Goal: Task Accomplishment & Management: Manage account settings

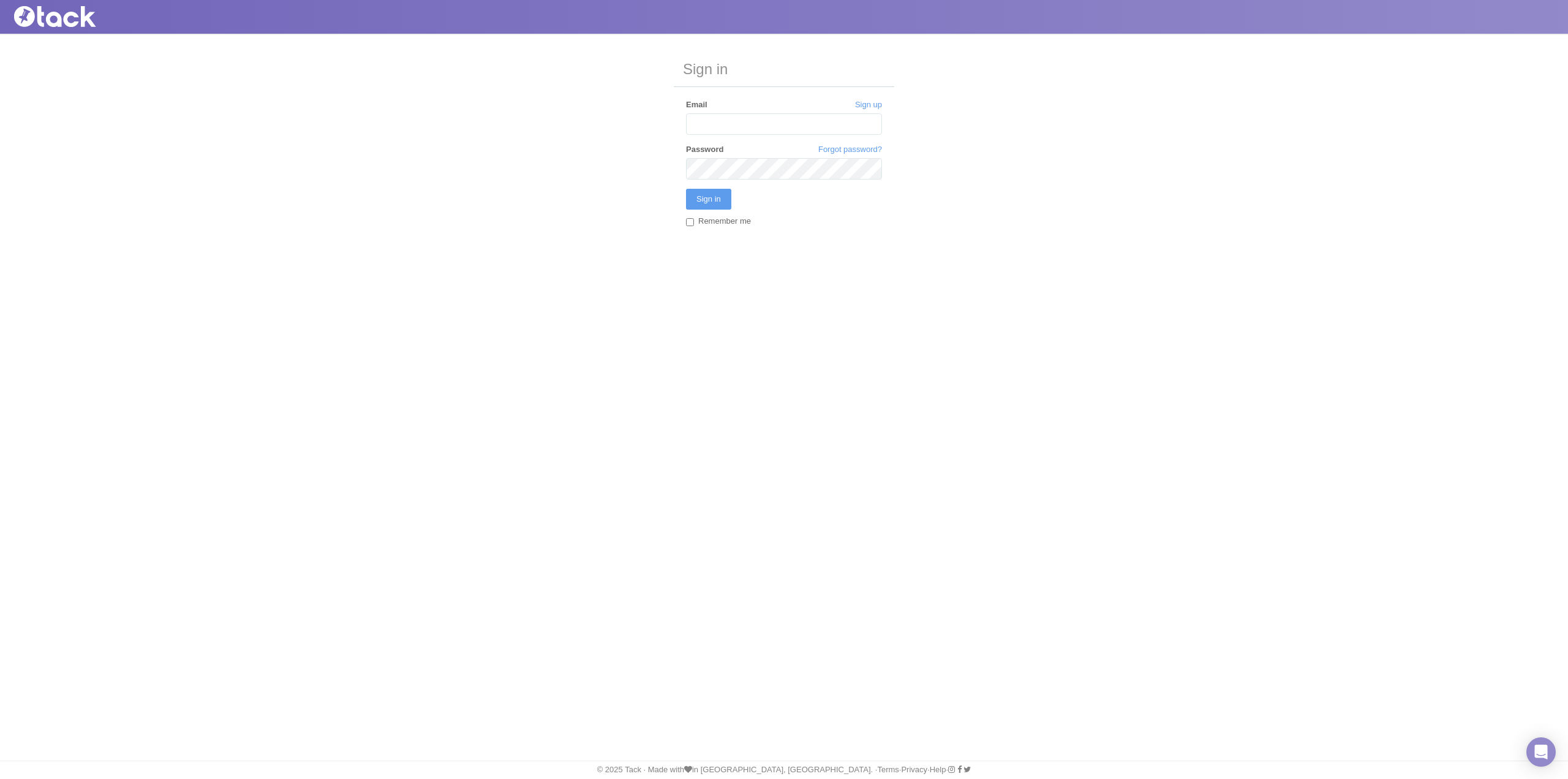
type input "[EMAIL_ADDRESS][DOMAIN_NAME]"
click at [722, 200] on input "Sign in" at bounding box center [708, 199] width 45 height 21
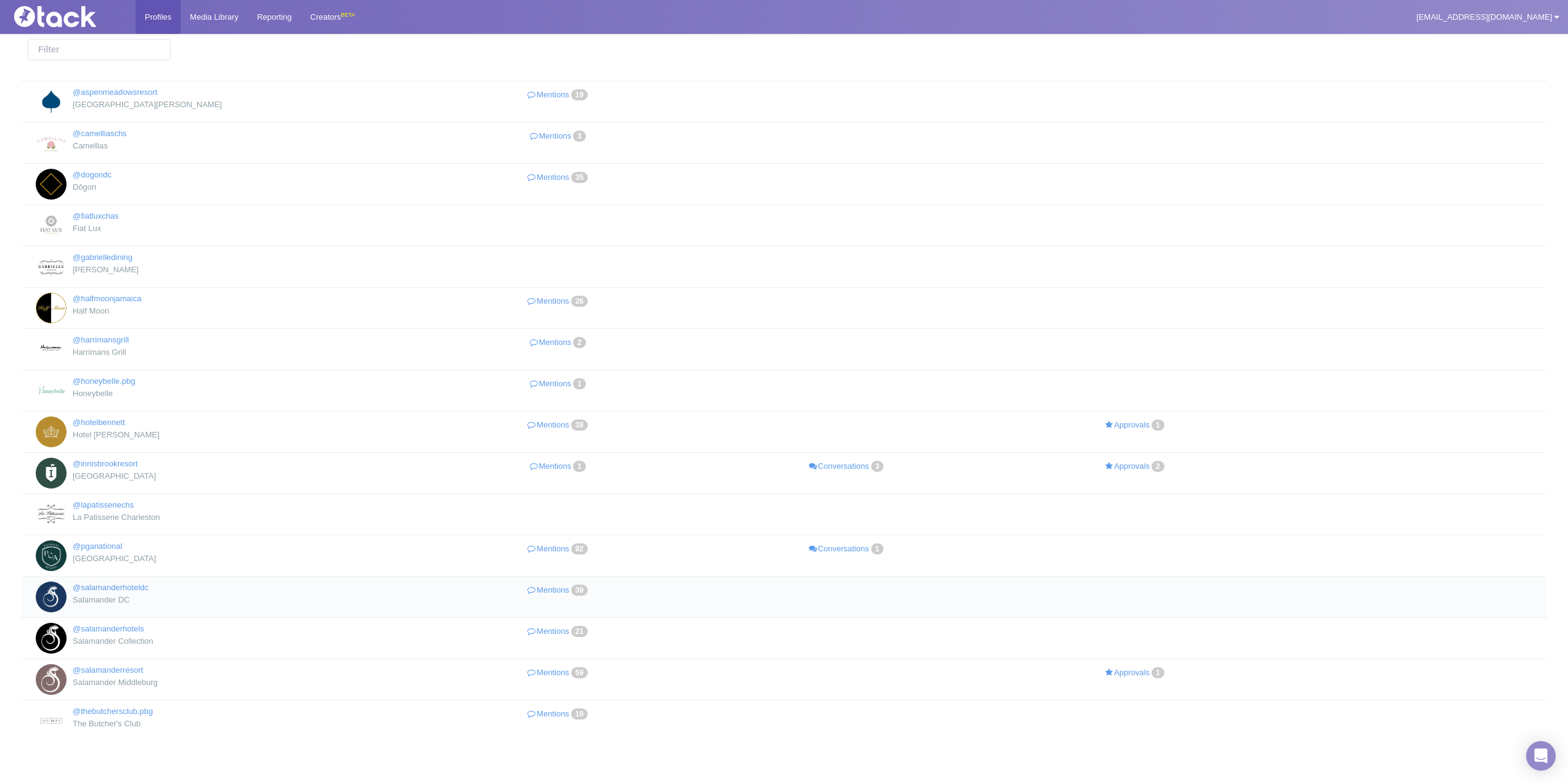
scroll to position [62, 0]
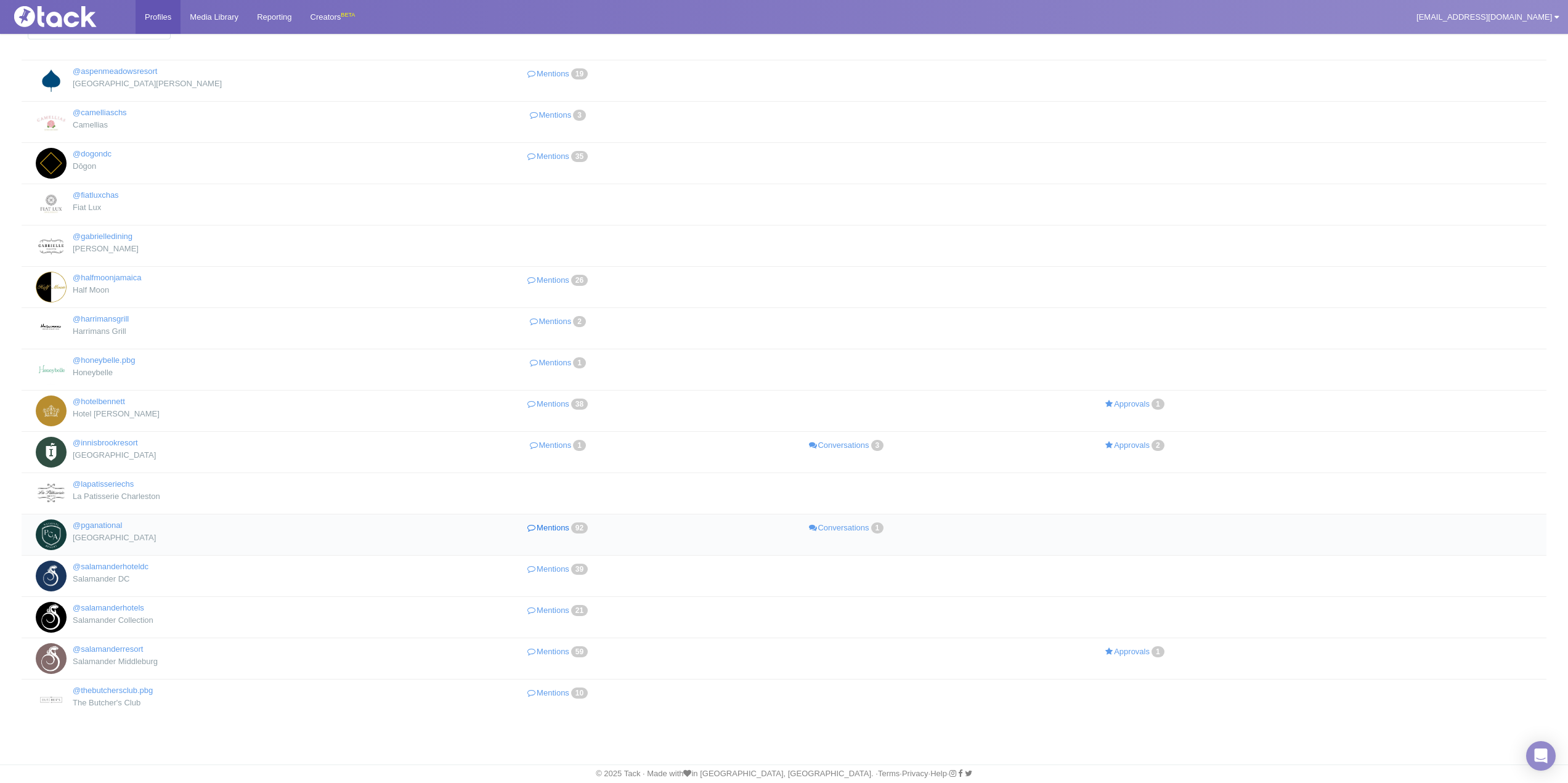
click at [557, 529] on link "Mentions 92" at bounding box center [558, 528] width 288 height 18
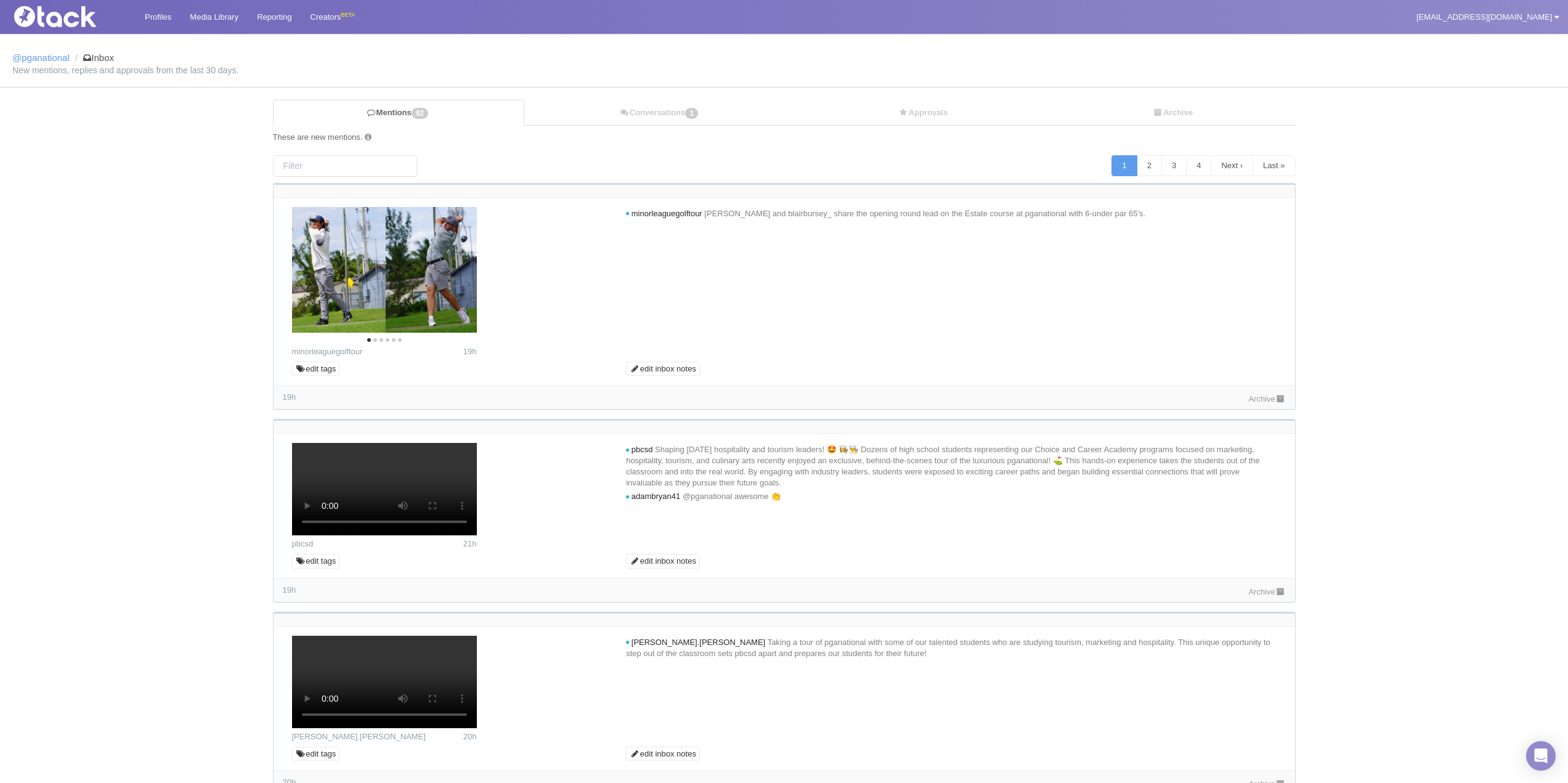
click at [170, 24] on link "Profiles" at bounding box center [158, 17] width 45 height 34
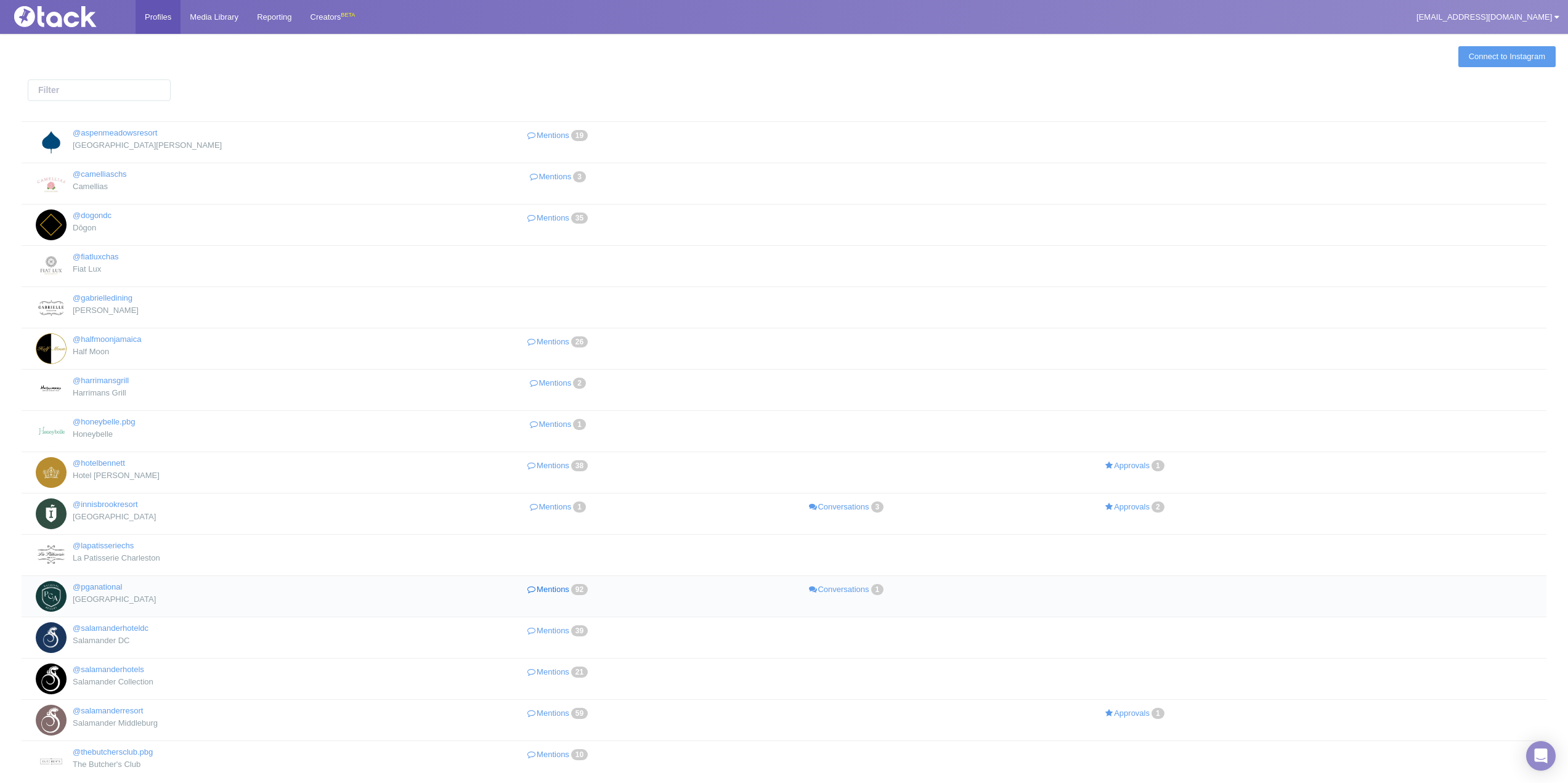
click at [553, 590] on link "Mentions 92" at bounding box center [558, 590] width 288 height 18
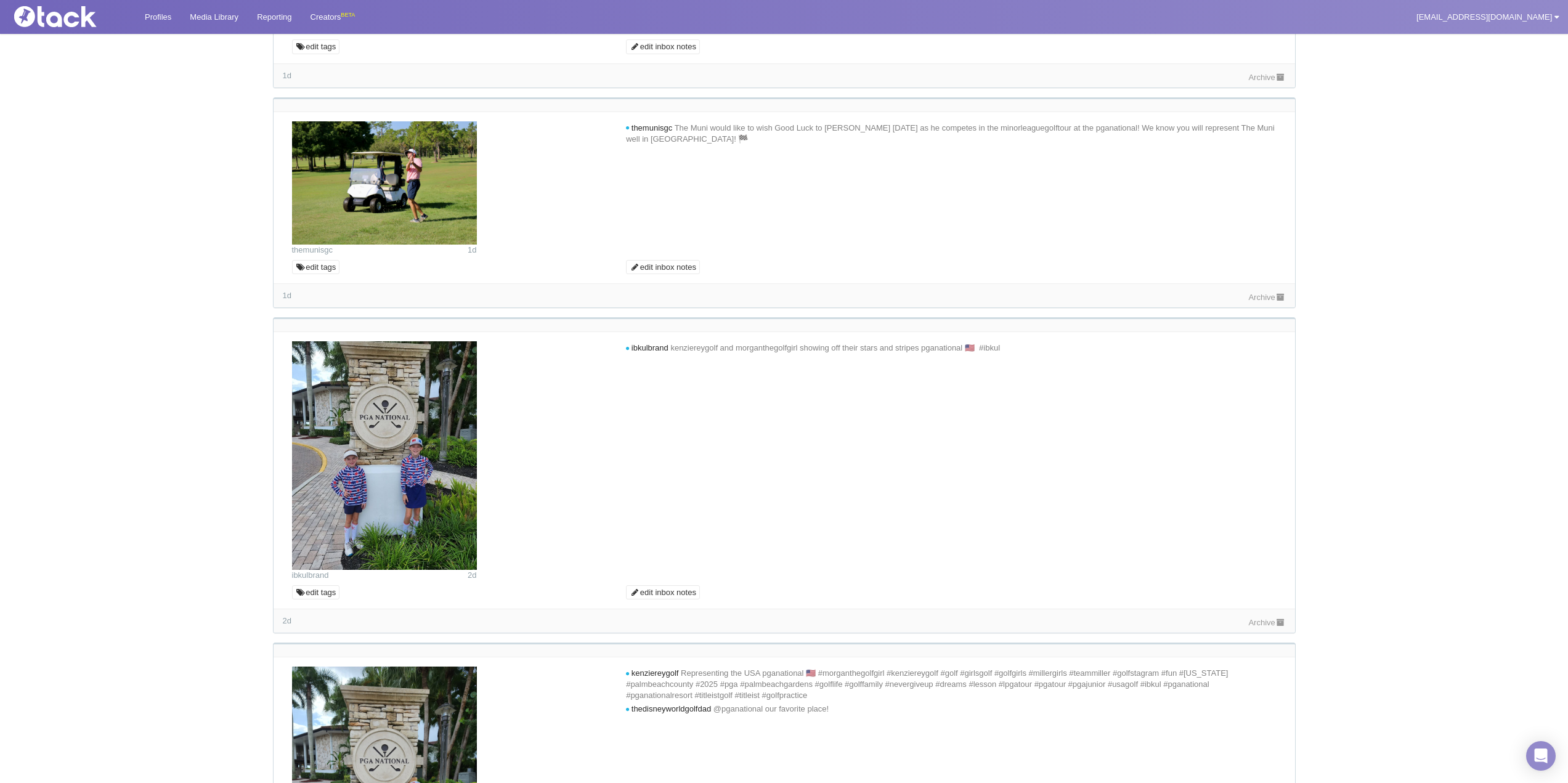
scroll to position [1170, 0]
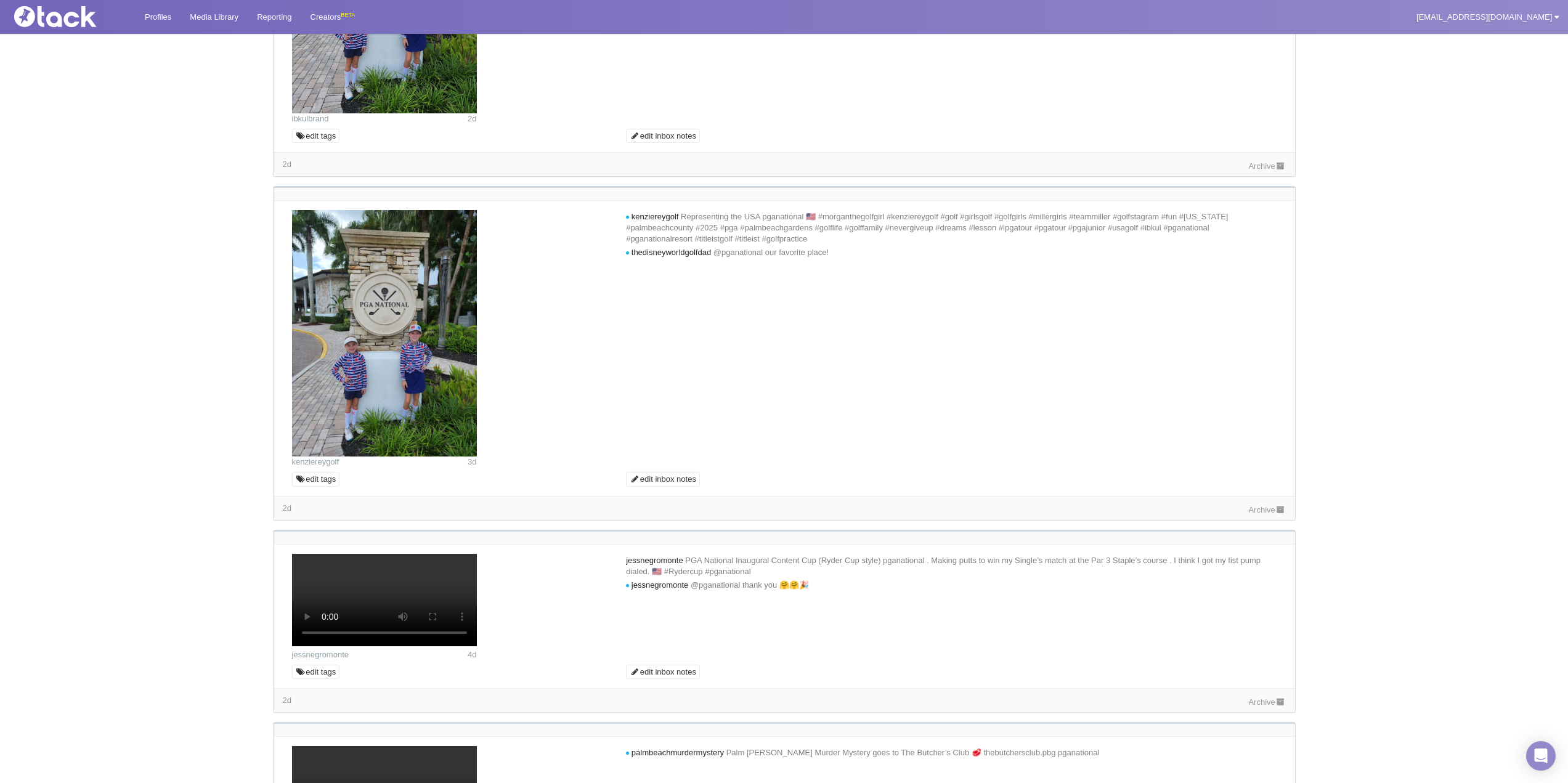
scroll to position [1478, 0]
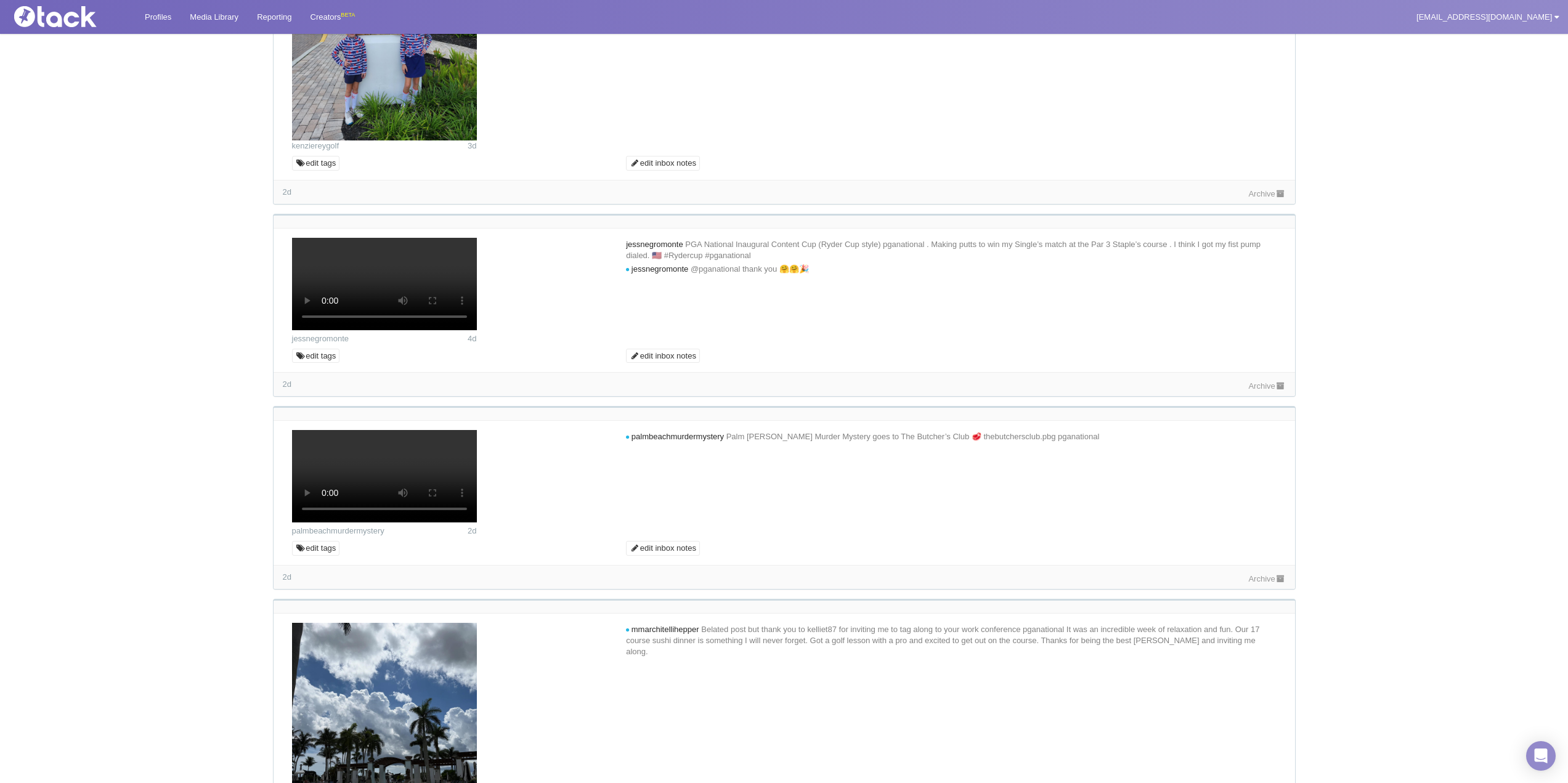
scroll to position [1724, 0]
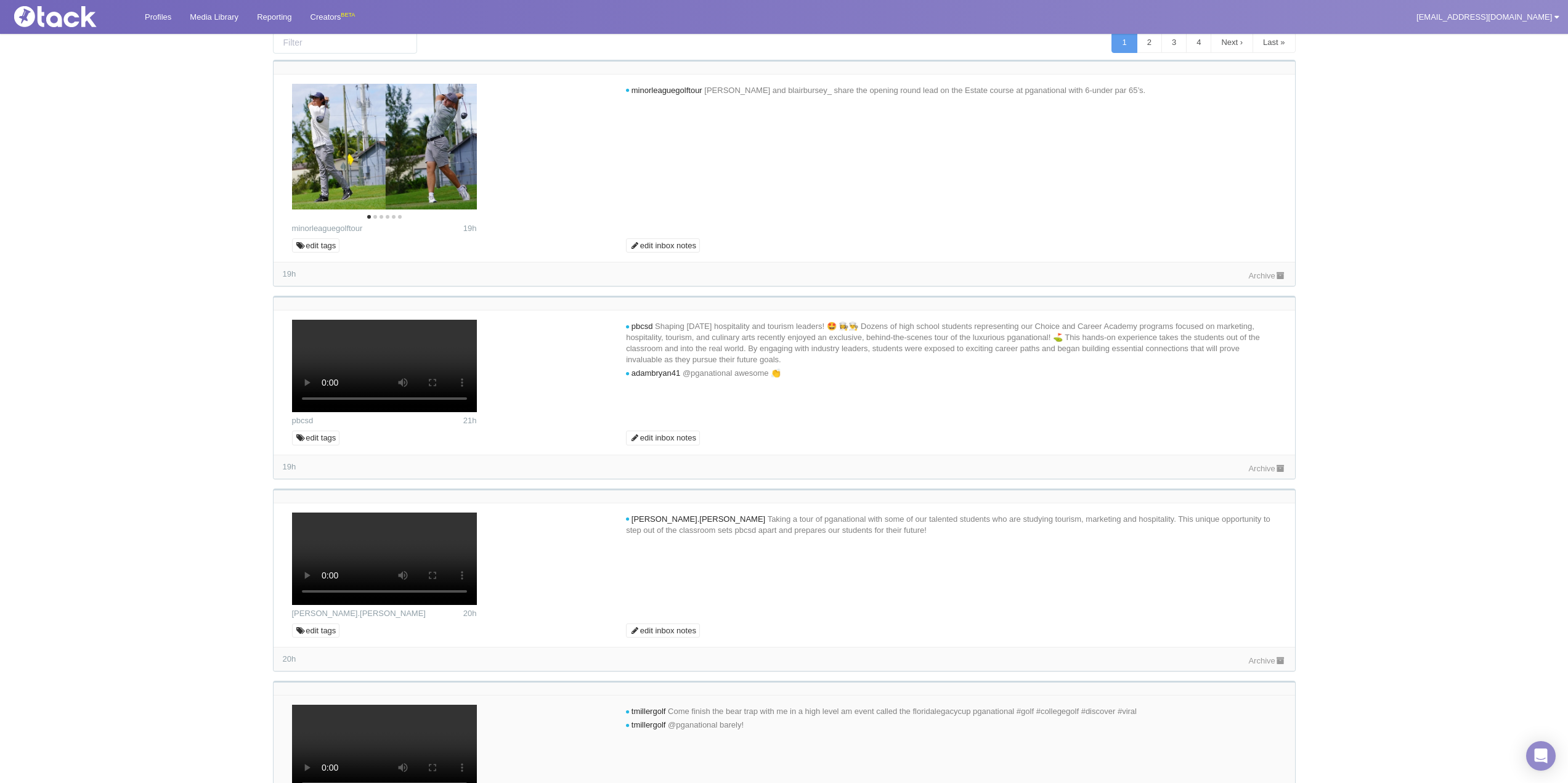
scroll to position [0, 0]
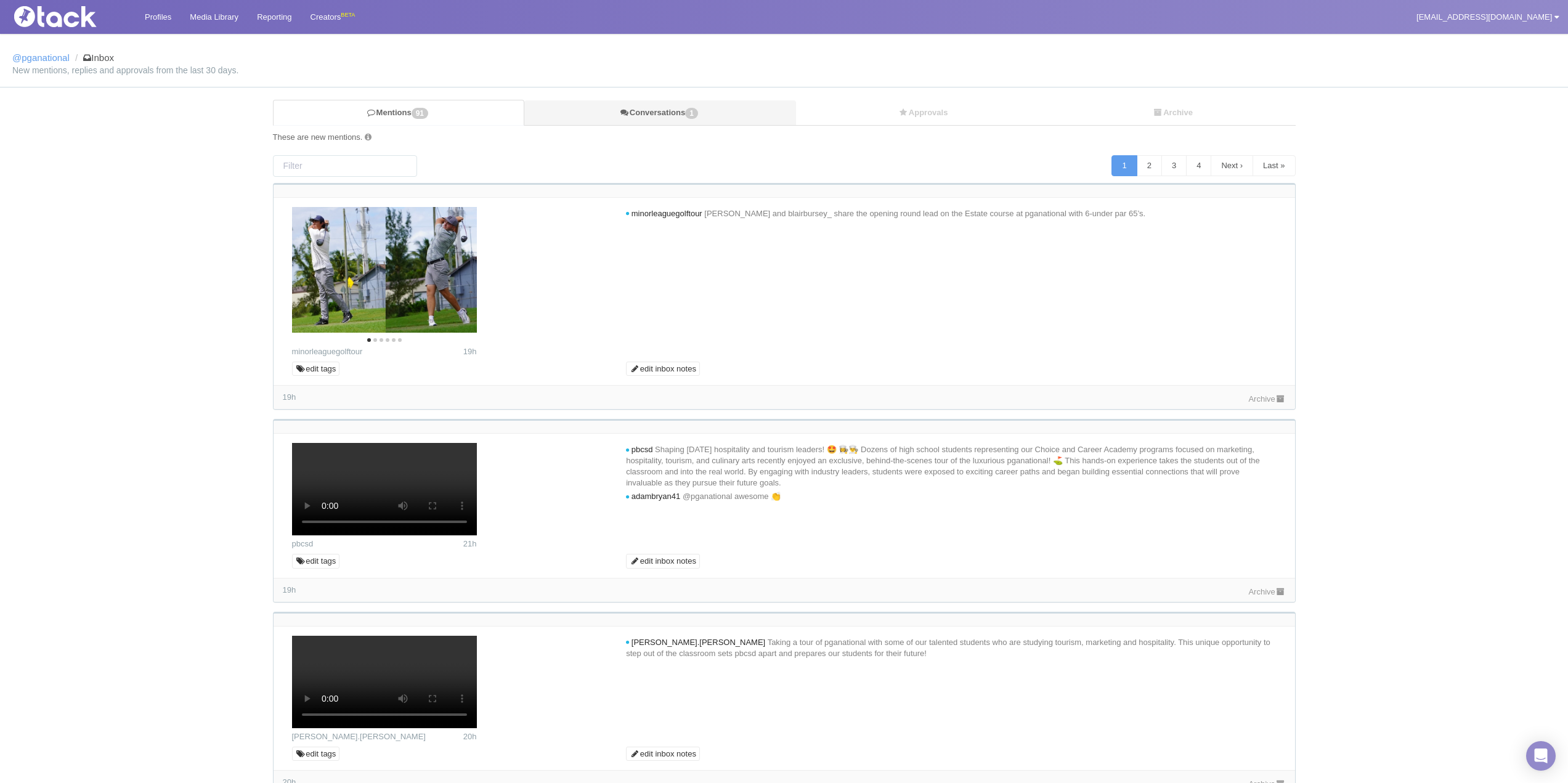
click at [680, 114] on link "Conversations 1" at bounding box center [660, 113] width 271 height 25
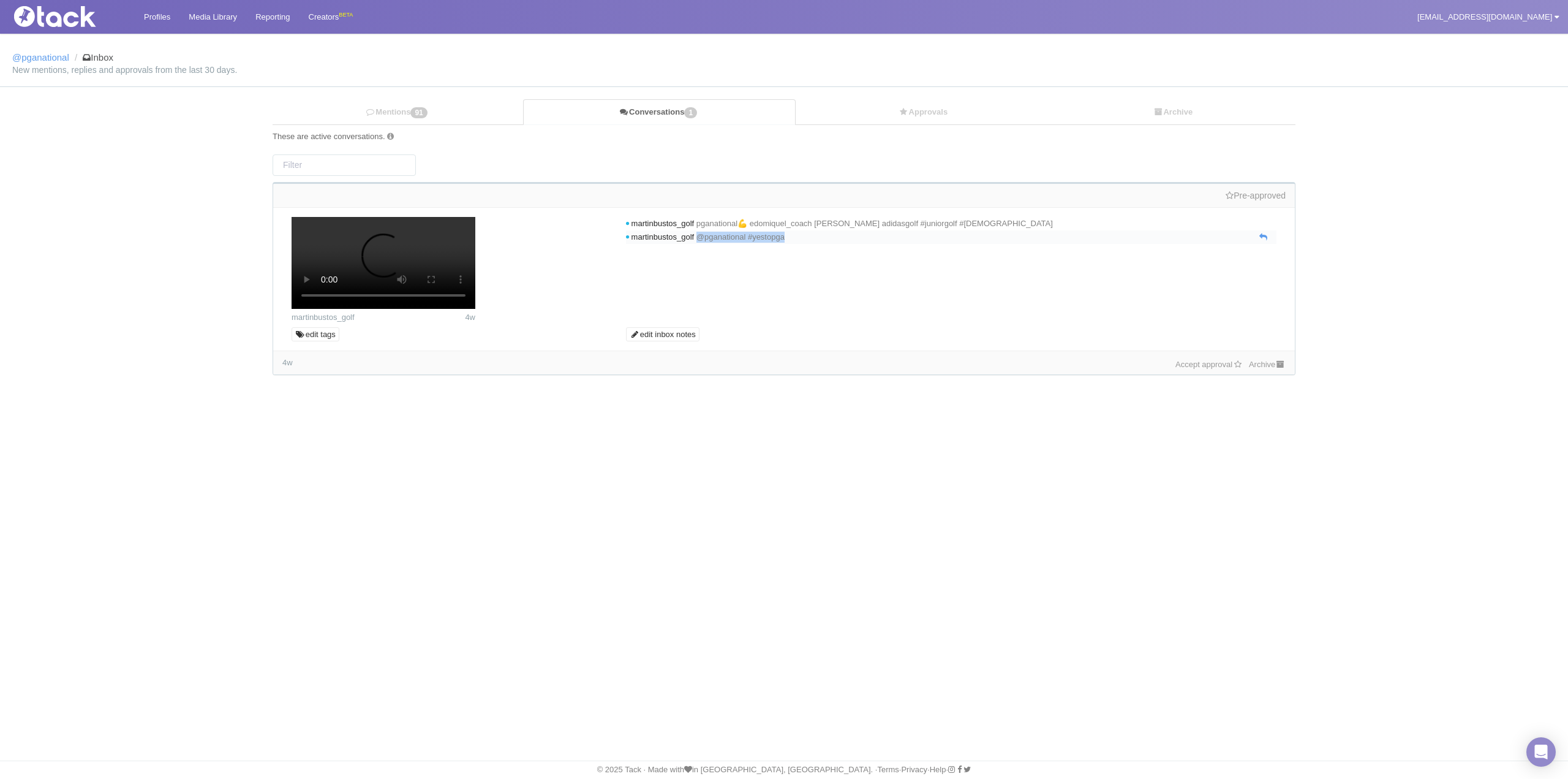
drag, startPoint x: 818, startPoint y: 240, endPoint x: 710, endPoint y: 237, distance: 108.0
click at [710, 237] on div "martinbustos_golf @pganational #yestopga" at bounding box center [951, 237] width 651 height 14
click at [961, 107] on link "Approvals" at bounding box center [923, 112] width 255 height 25
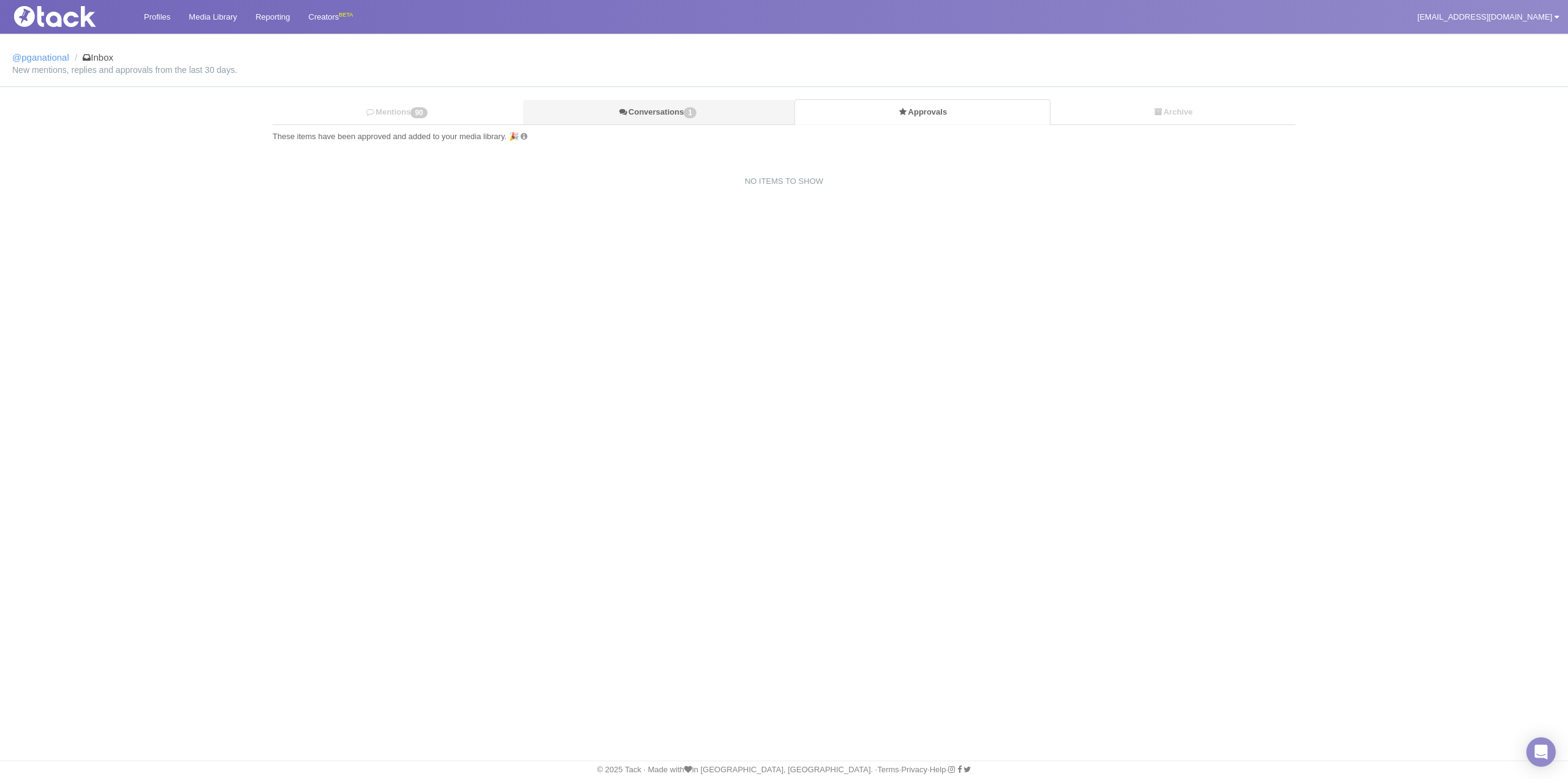
click at [728, 109] on link "Conversations 1" at bounding box center [658, 112] width 271 height 25
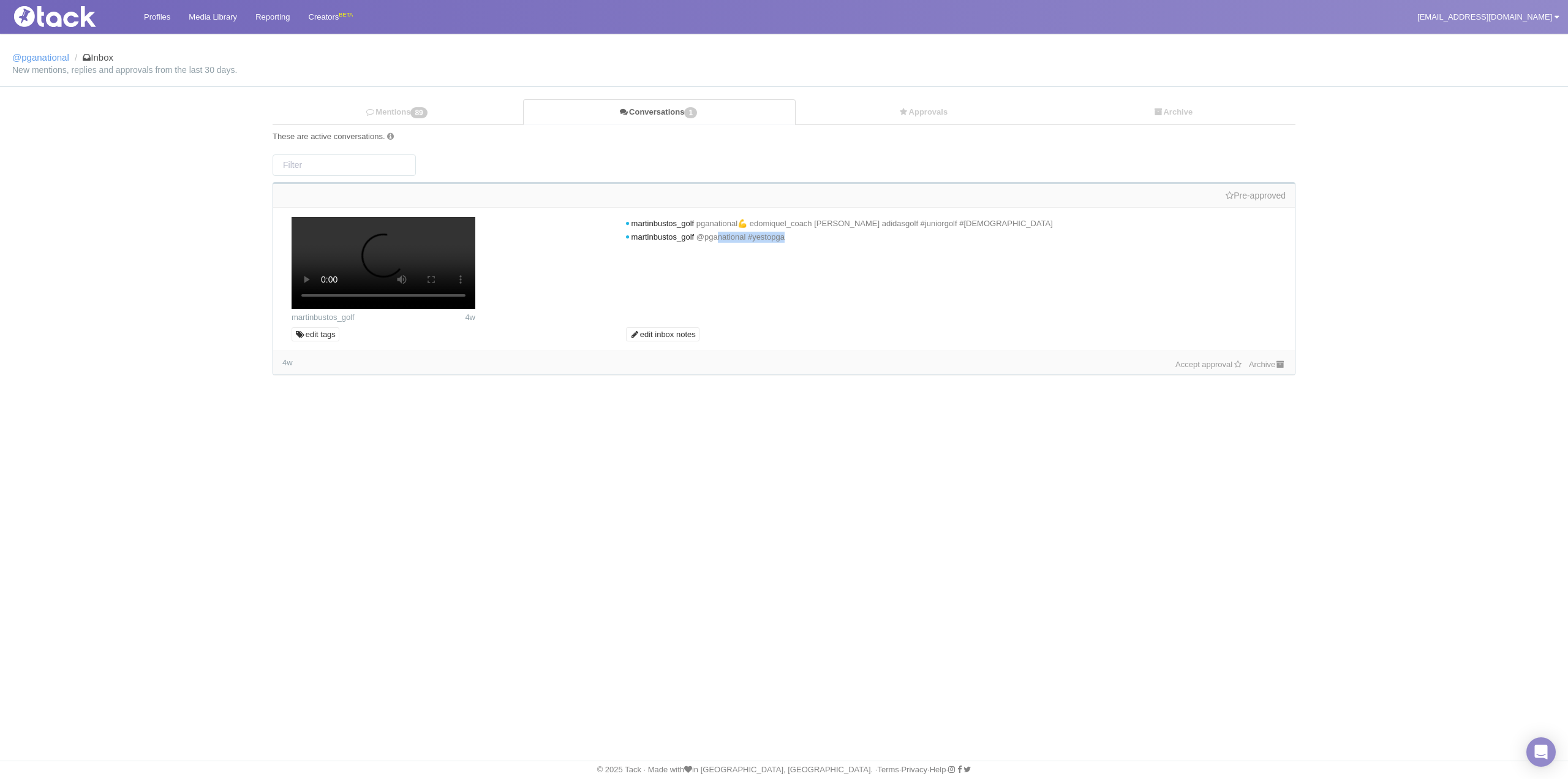
drag, startPoint x: 728, startPoint y: 238, endPoint x: 838, endPoint y: 249, distance: 110.5
click at [838, 249] on div "martinbustos_golf 4w martinbustos_golf pganational💪 edomiquel_coach younginsgol…" at bounding box center [784, 279] width 1022 height 143
click at [916, 100] on div "Connecting to Facebook... Reauthorize Facebook @pganational Inbox New mentions,…" at bounding box center [784, 215] width 1568 height 363
click at [918, 109] on link "Approvals" at bounding box center [923, 112] width 255 height 25
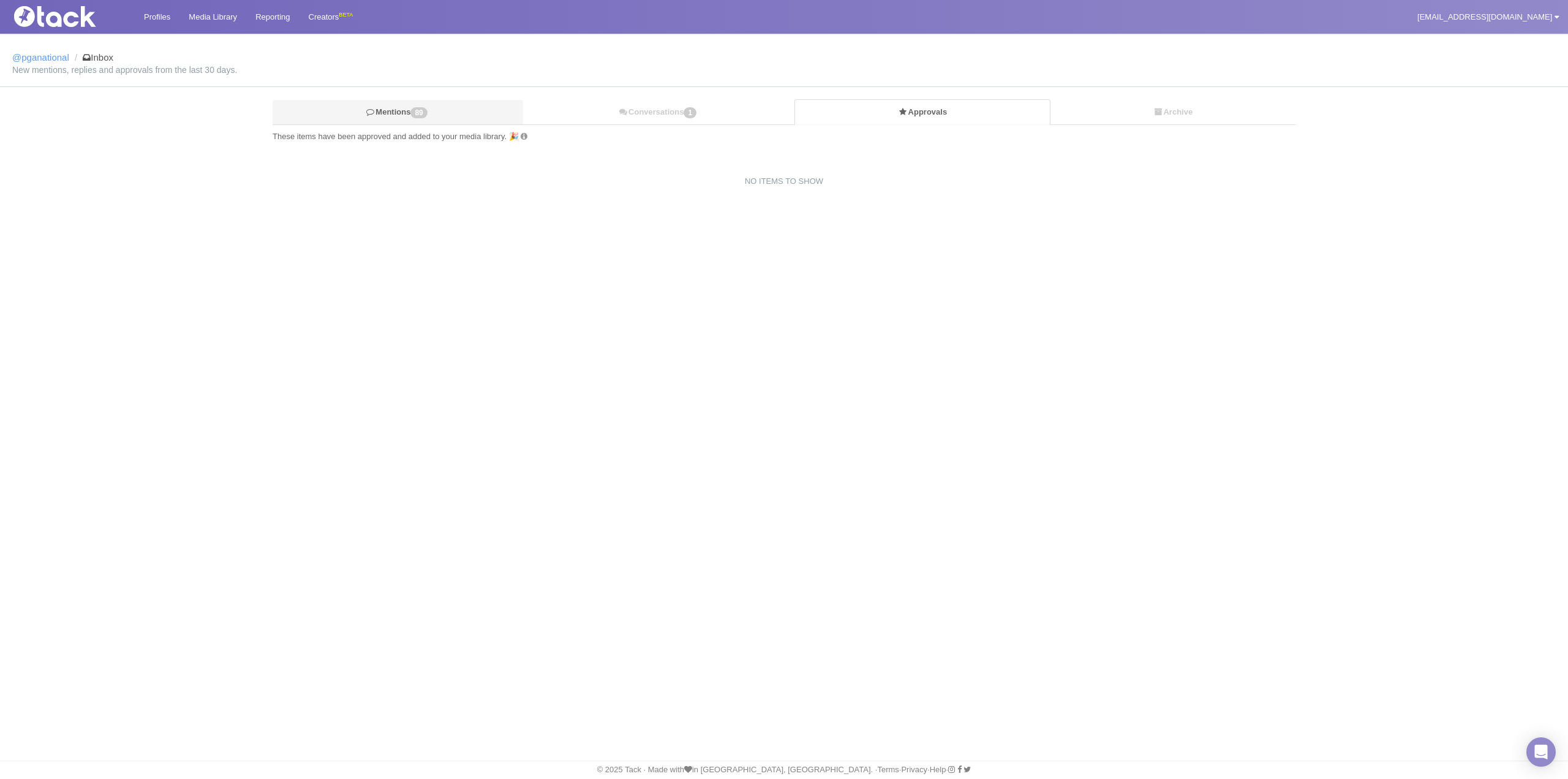
click at [396, 109] on link "Mentions 89" at bounding box center [398, 112] width 250 height 25
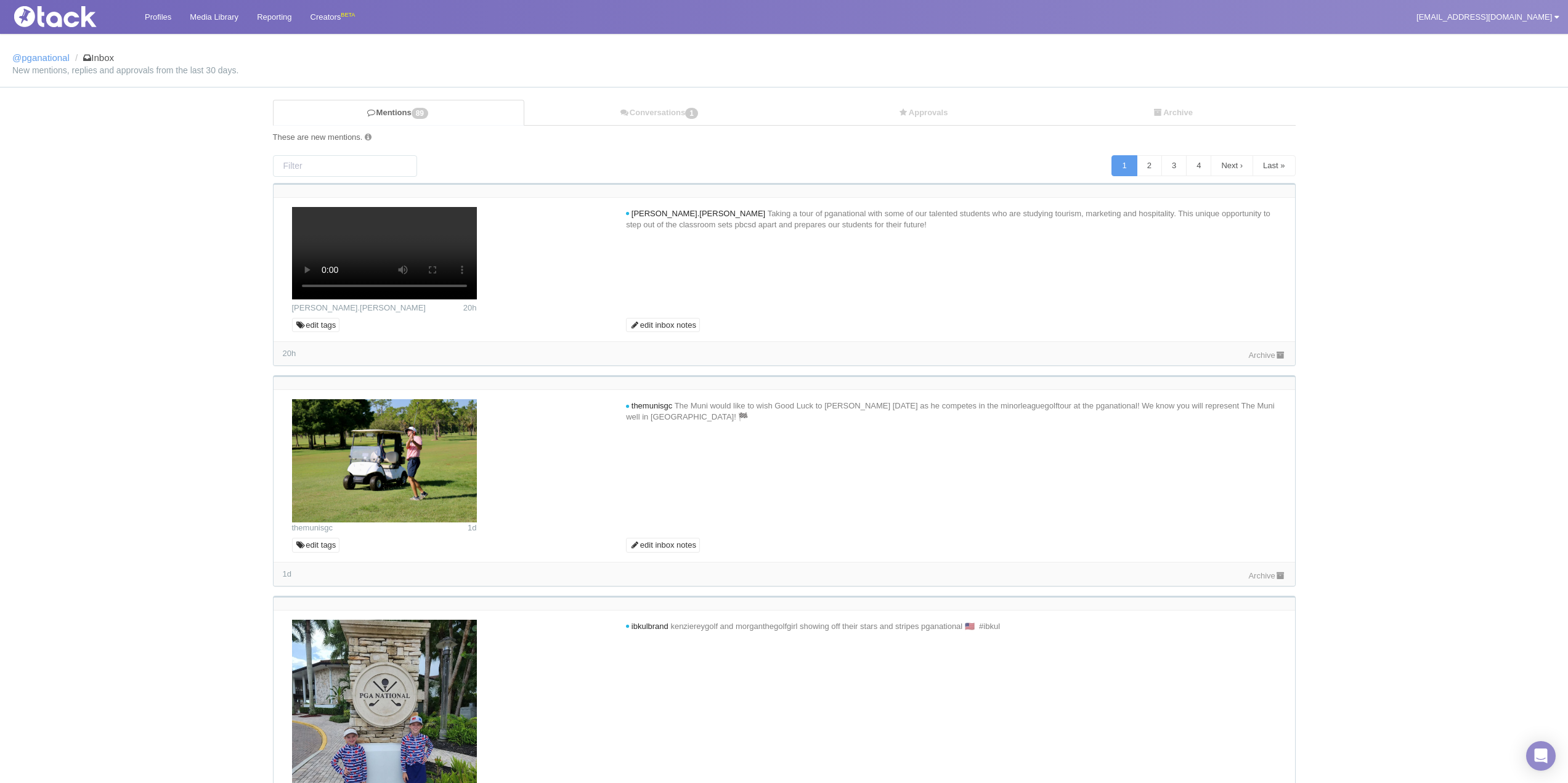
click at [162, 15] on link "Profiles" at bounding box center [158, 17] width 45 height 34
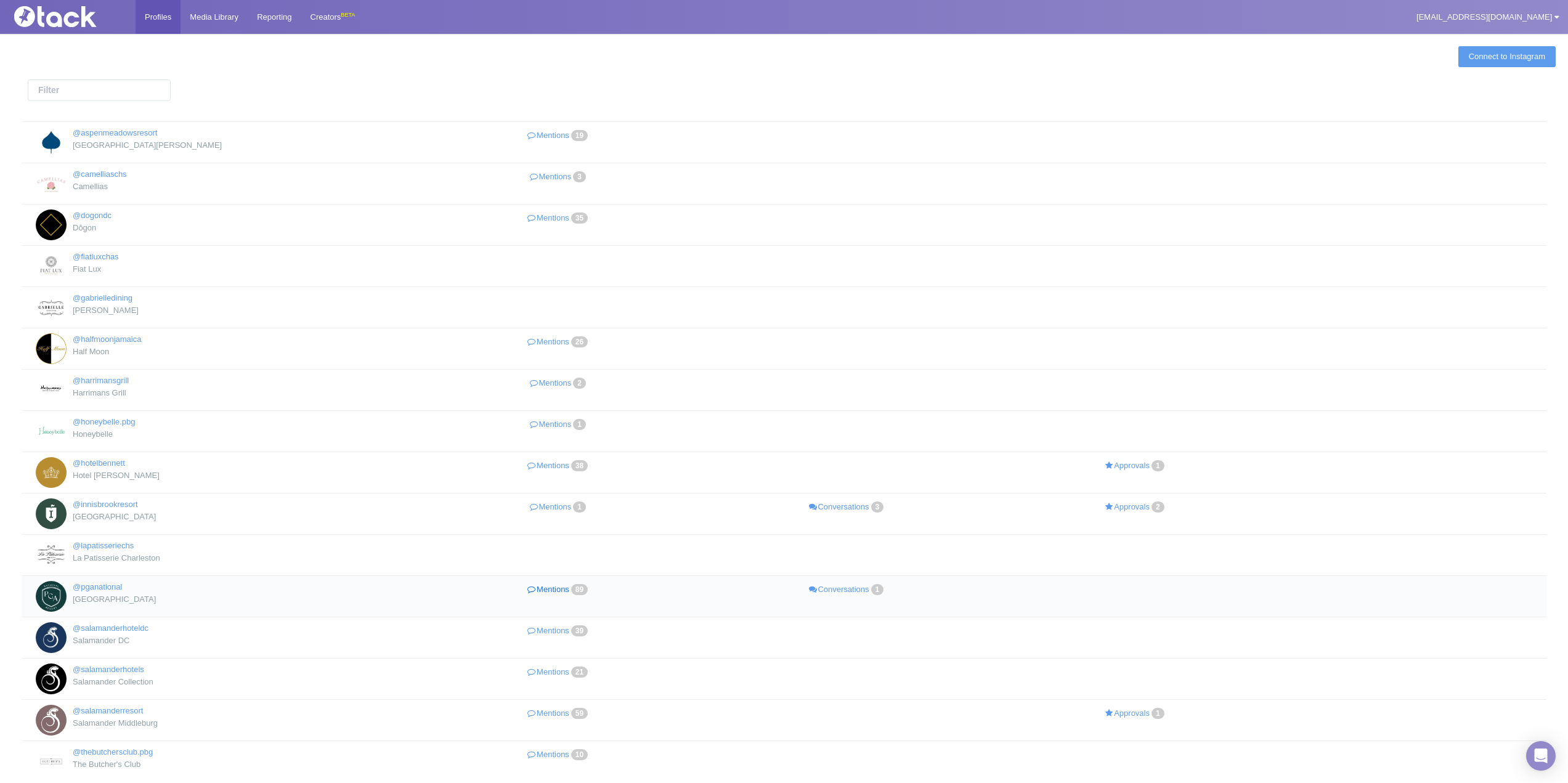
click at [554, 584] on link "Mentions 89" at bounding box center [558, 590] width 288 height 18
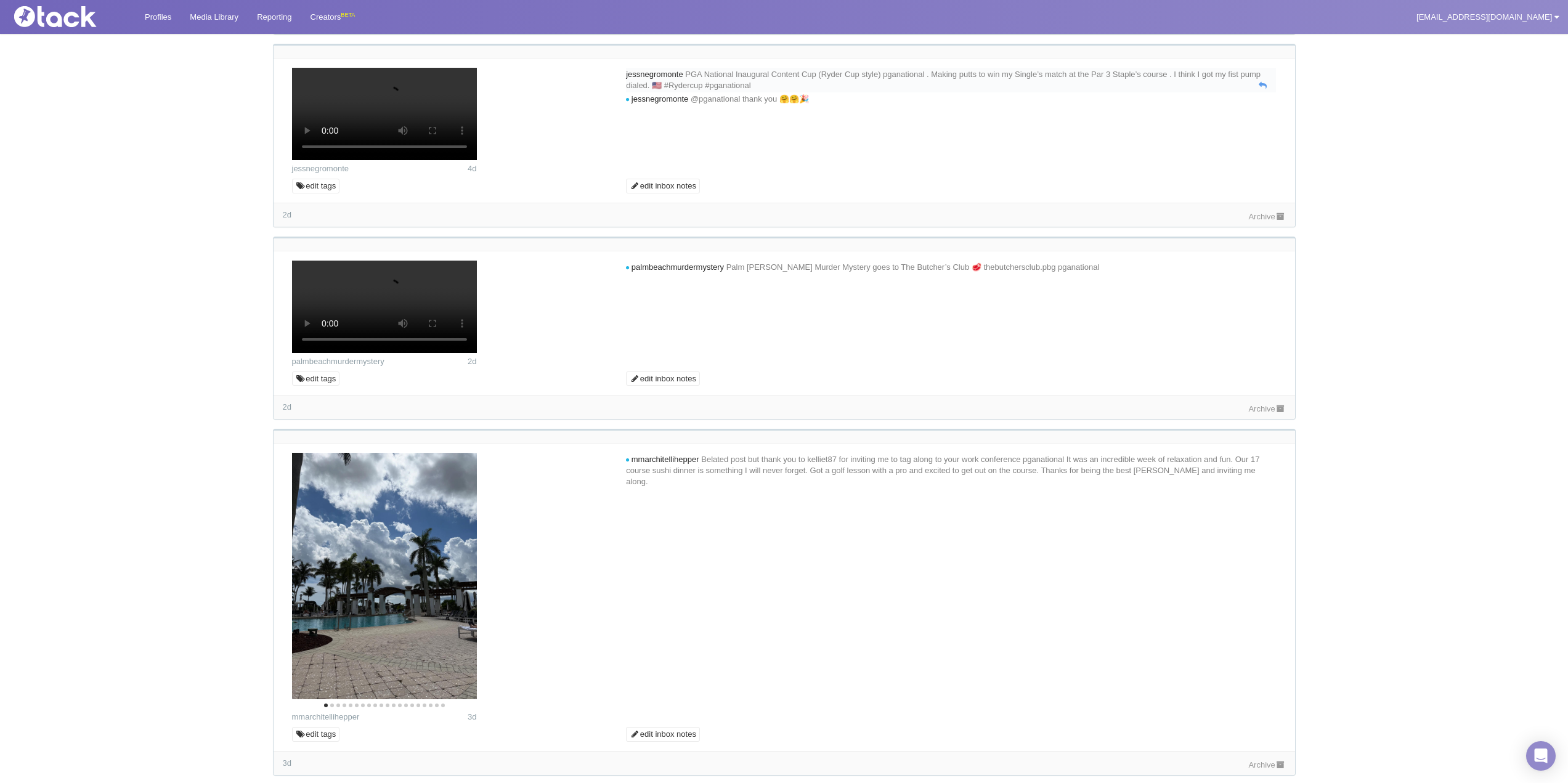
scroll to position [1355, 0]
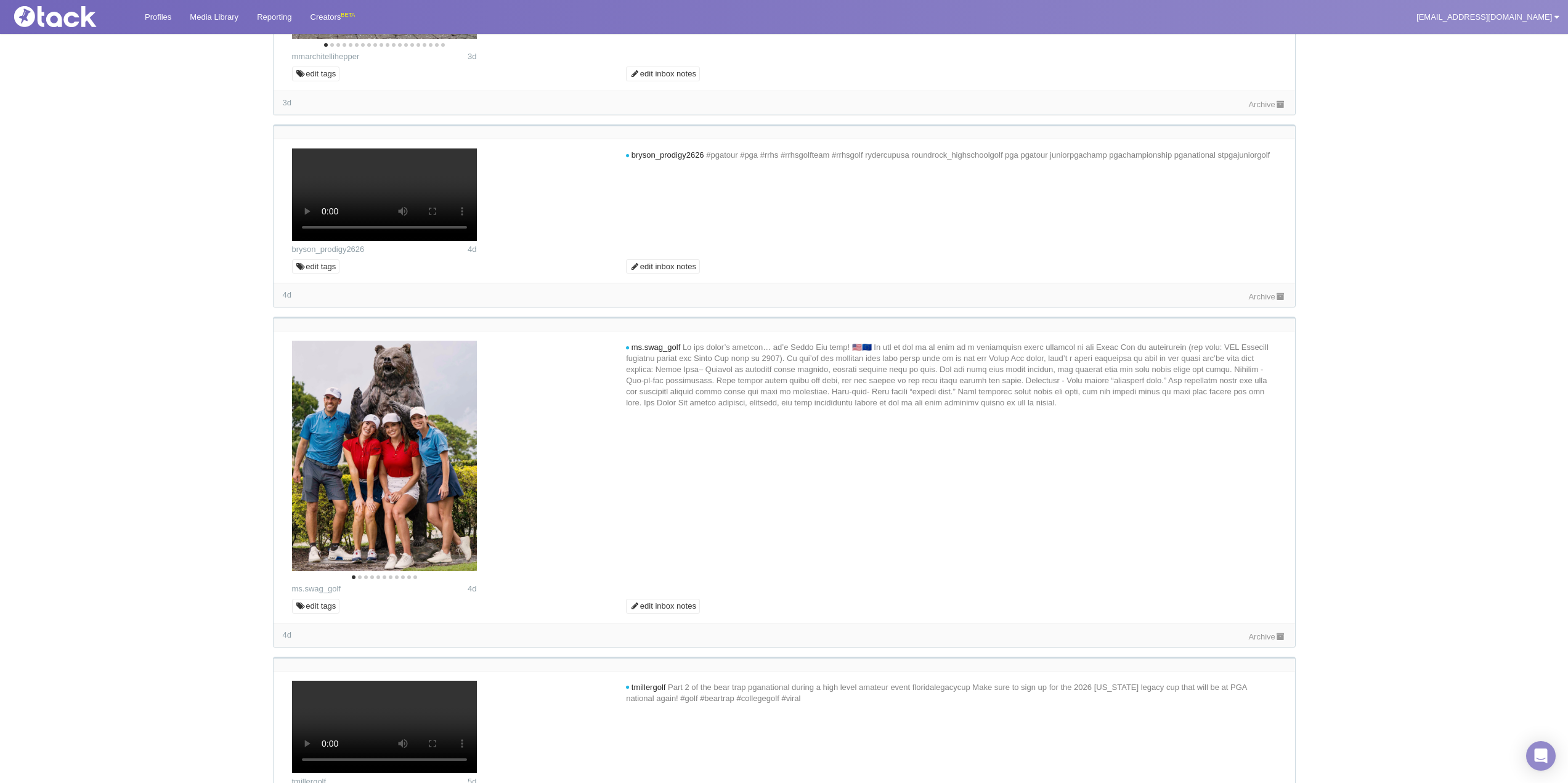
scroll to position [2094, 0]
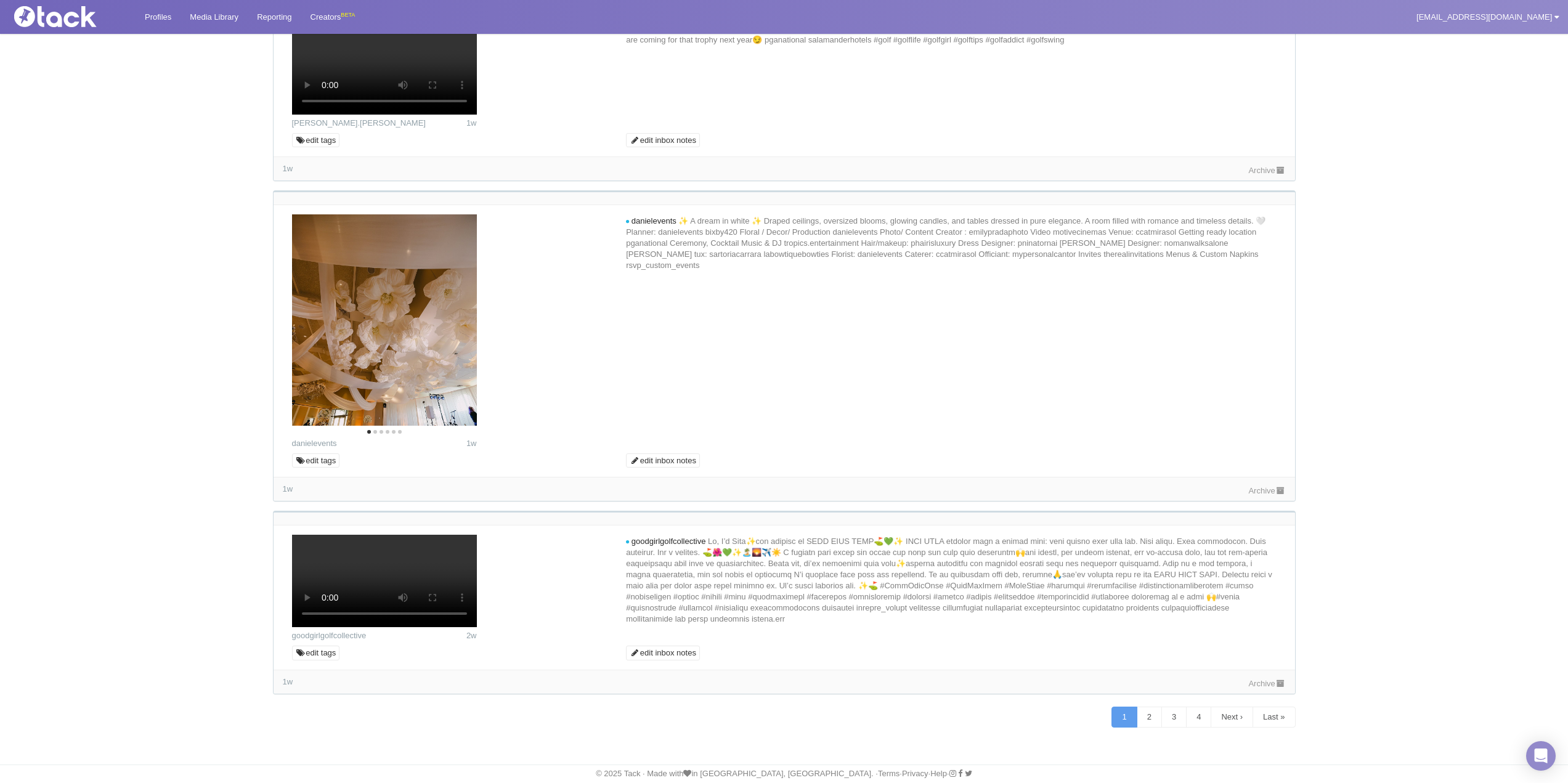
scroll to position [8438, 0]
click at [1149, 717] on link "2" at bounding box center [1149, 716] width 25 height 21
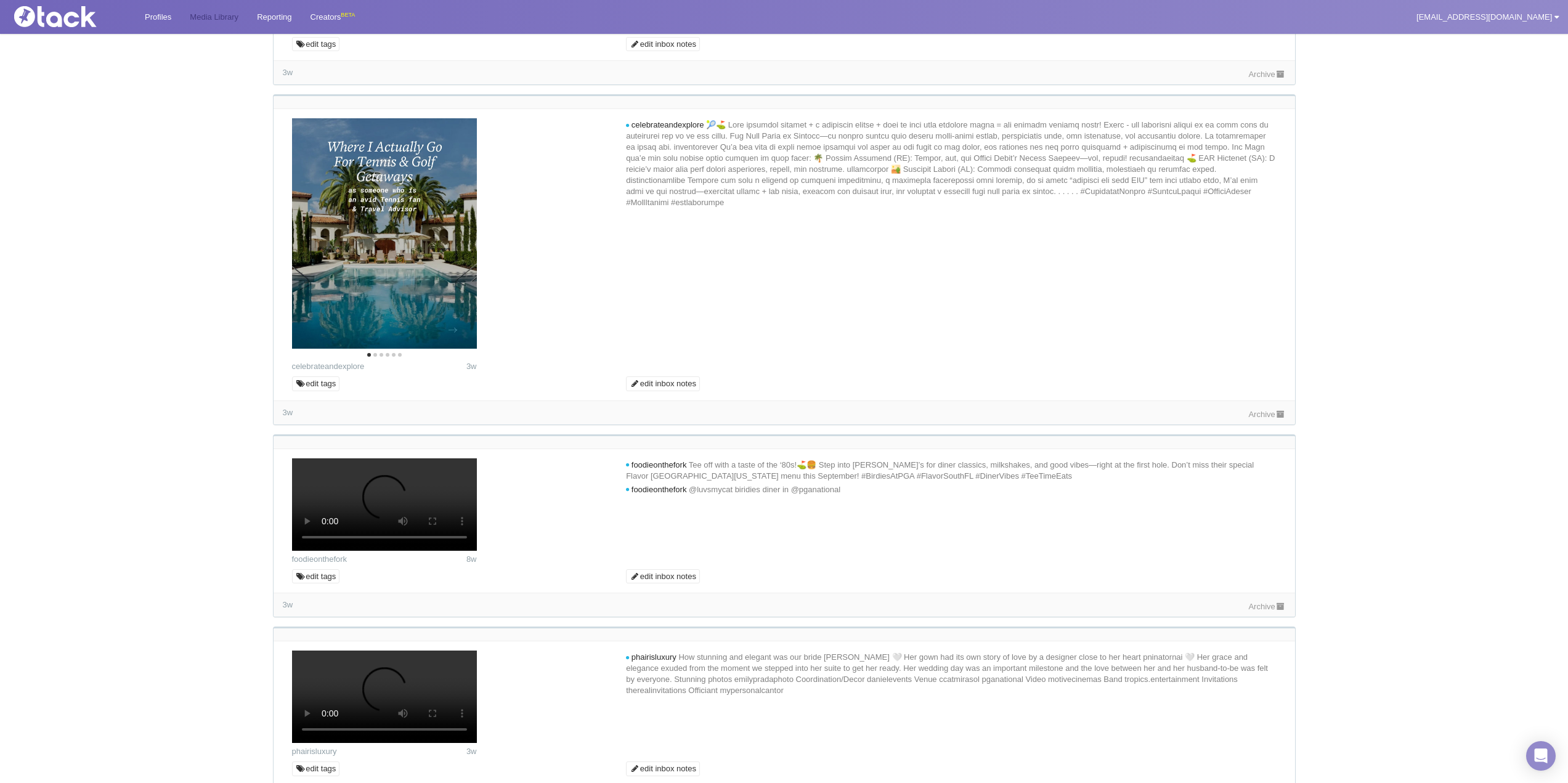
scroll to position [5833, 0]
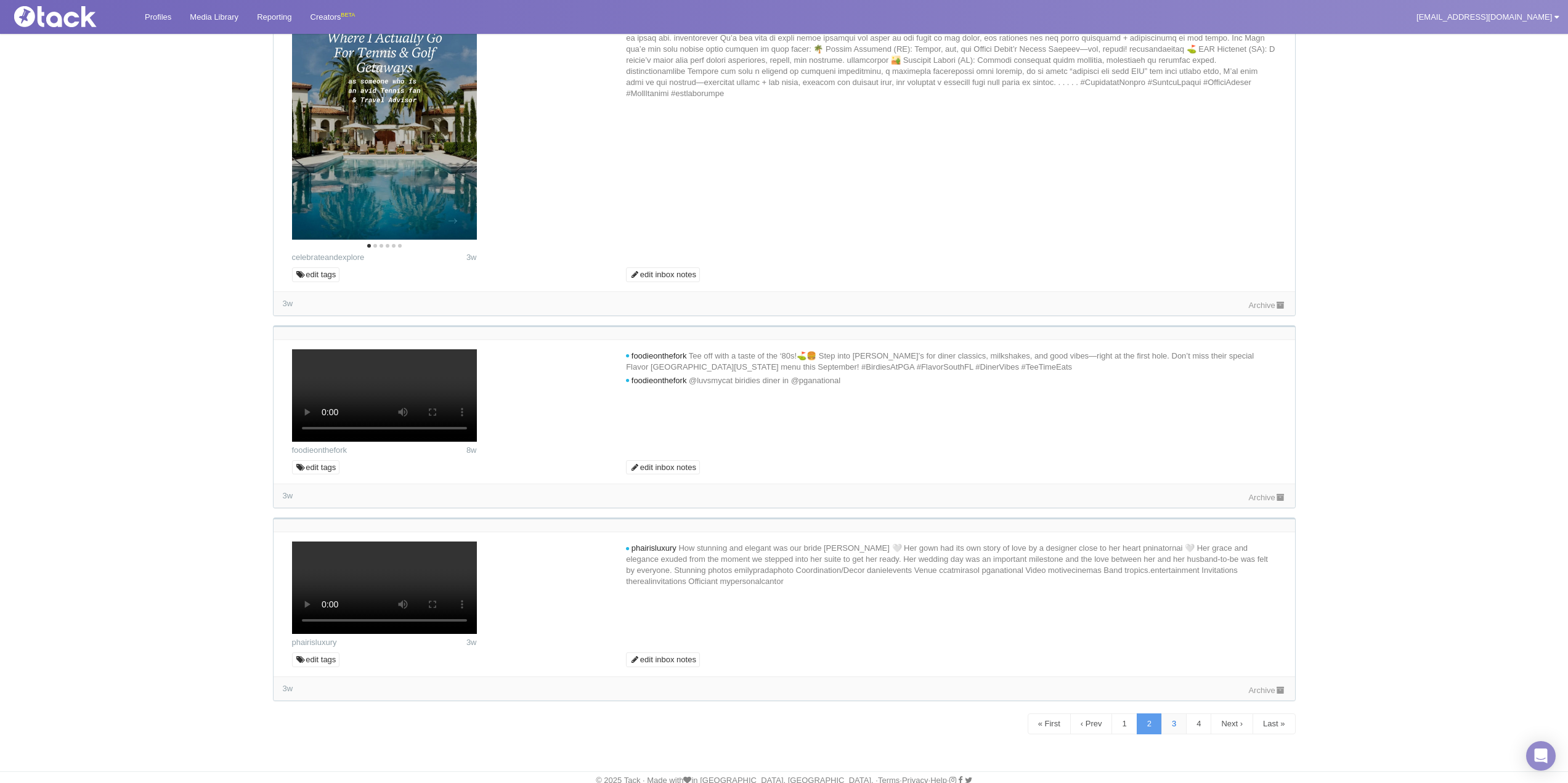
click at [1165, 713] on link "3" at bounding box center [1173, 723] width 25 height 21
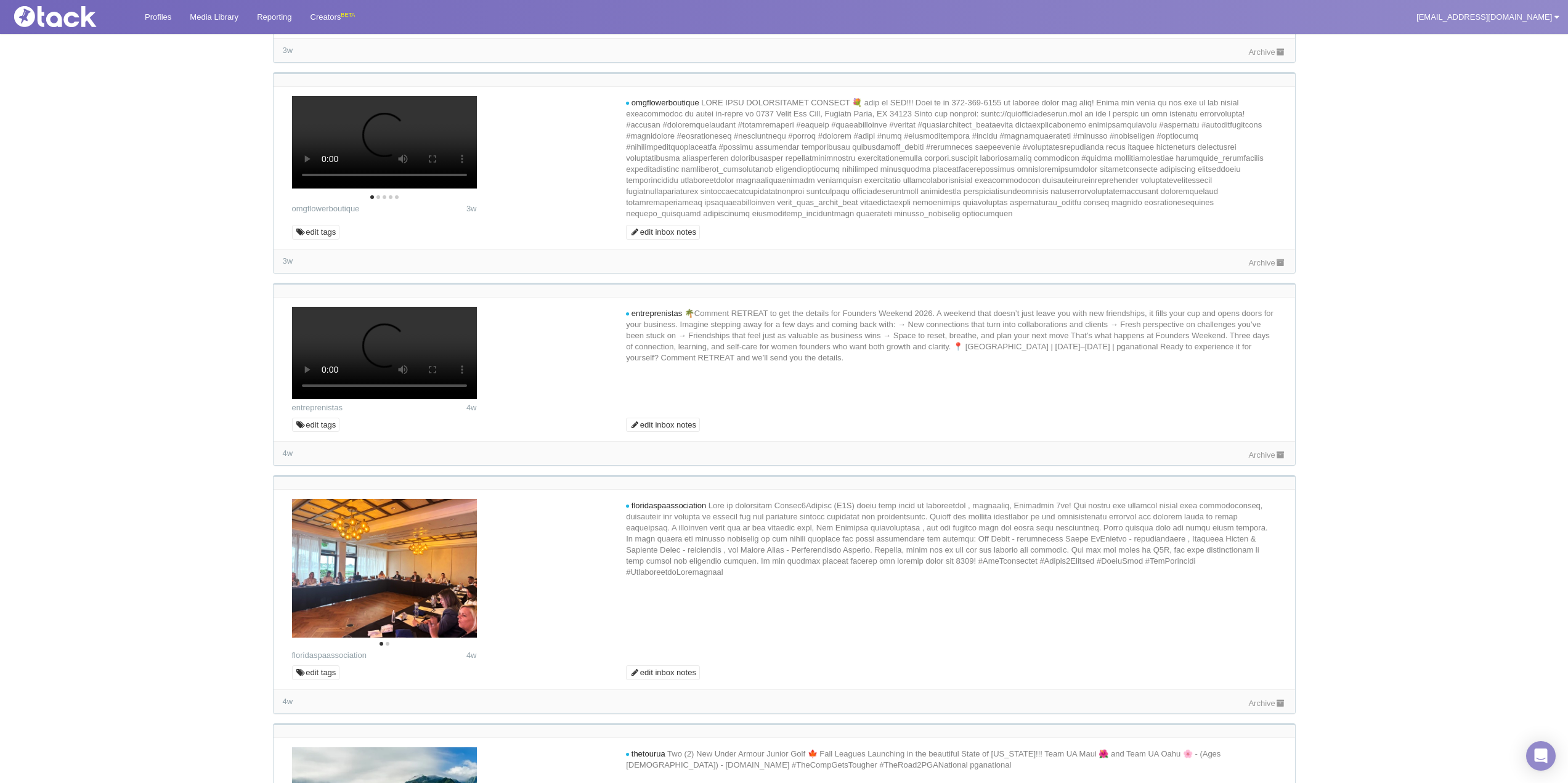
scroll to position [3682, 0]
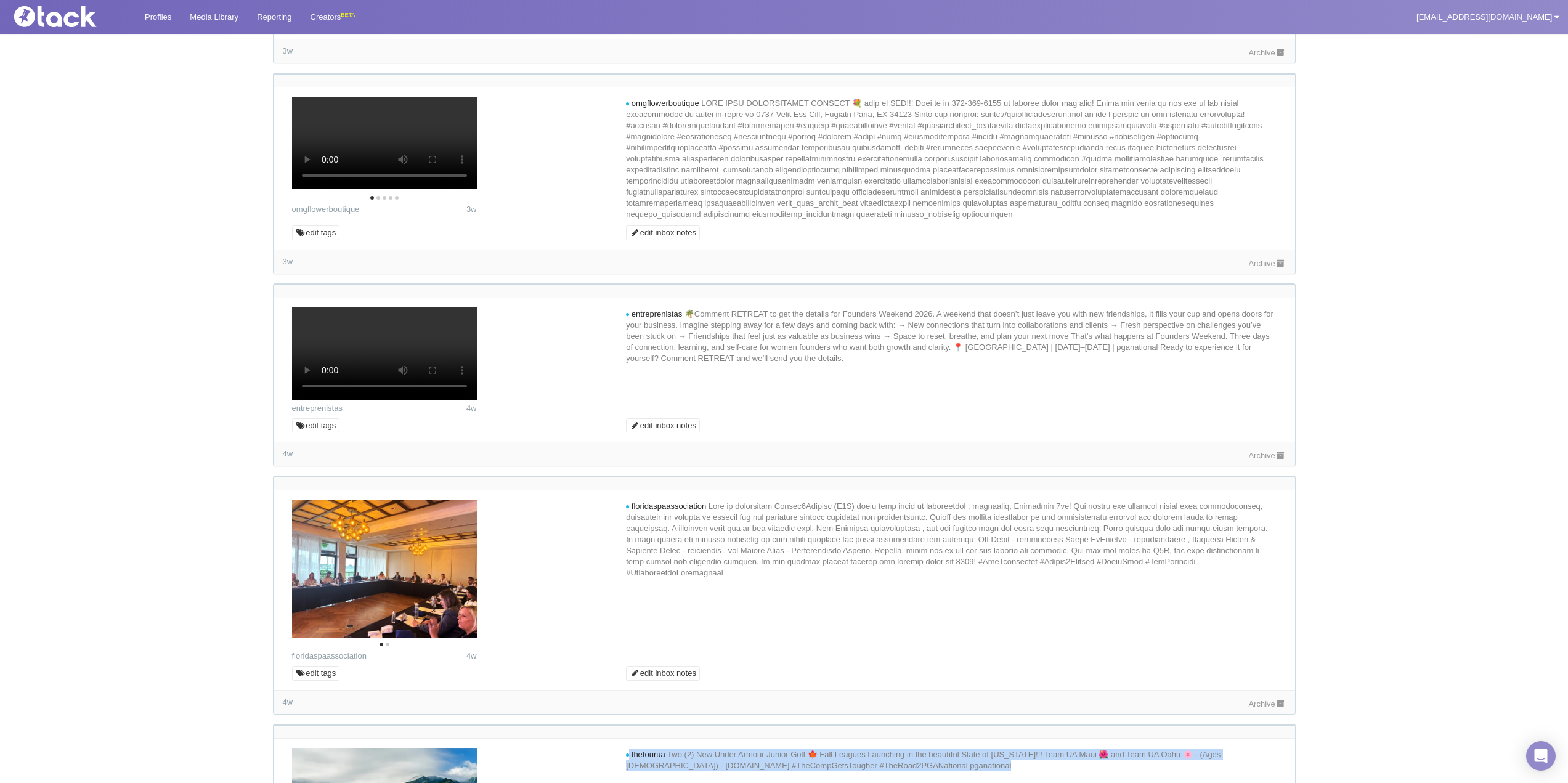
drag, startPoint x: 629, startPoint y: 502, endPoint x: 1038, endPoint y: 519, distance: 409.4
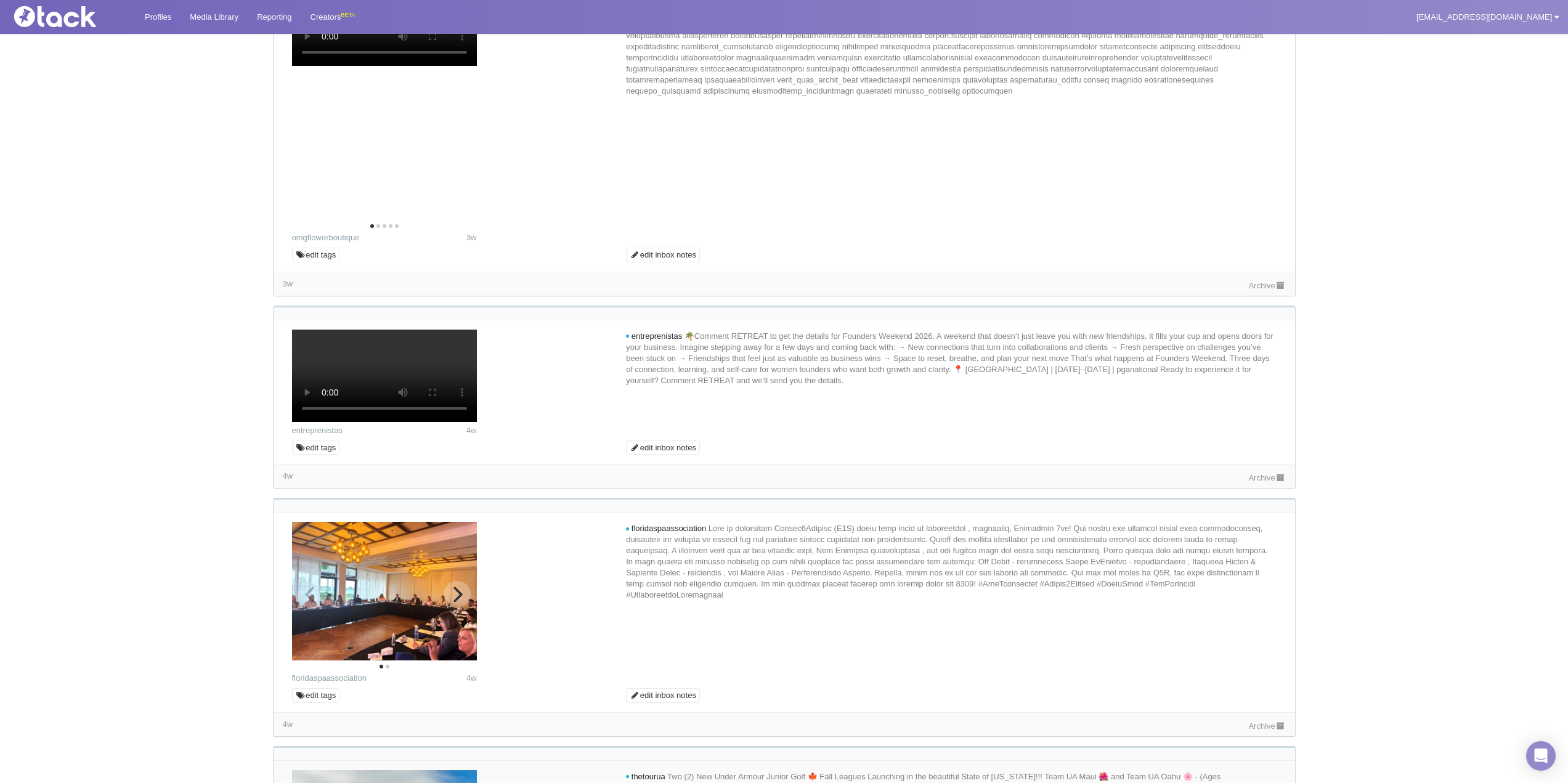
click at [451, 521] on img at bounding box center [384, 590] width 185 height 139
click at [459, 586] on icon "Next" at bounding box center [458, 594] width 10 height 16
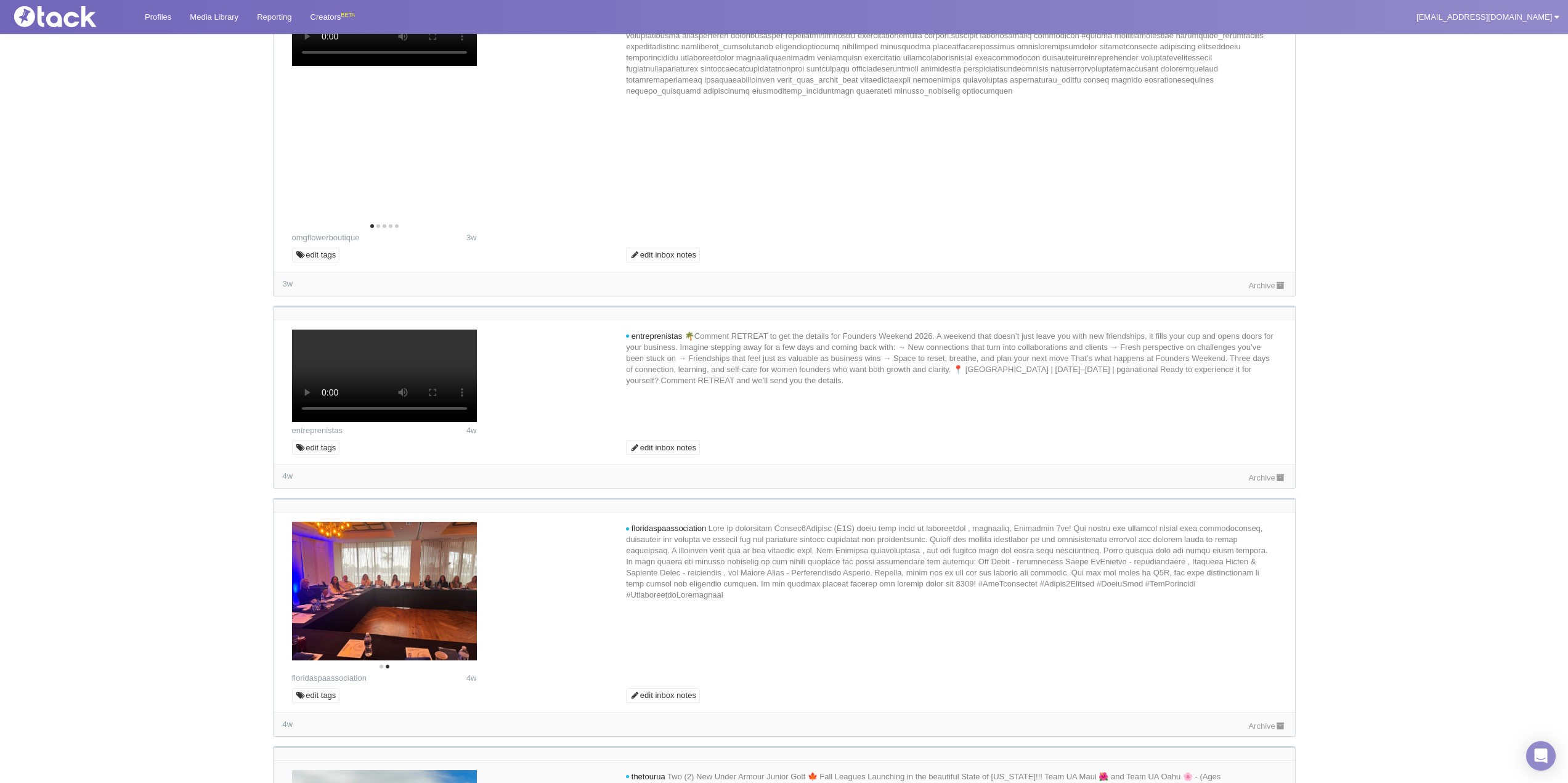
click at [672, 521] on div at bounding box center [784, 602] width 1003 height 162
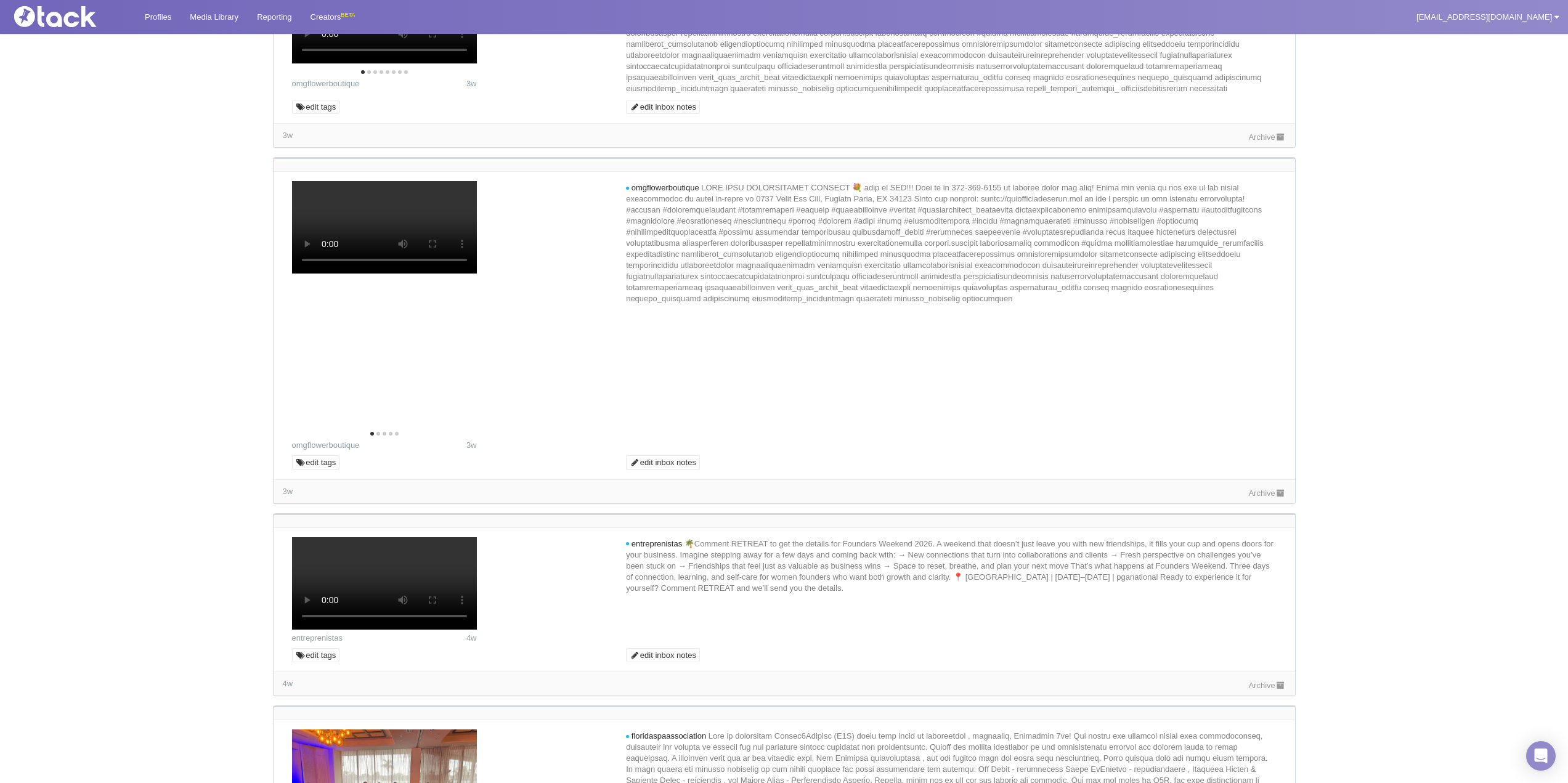
scroll to position [4507, 0]
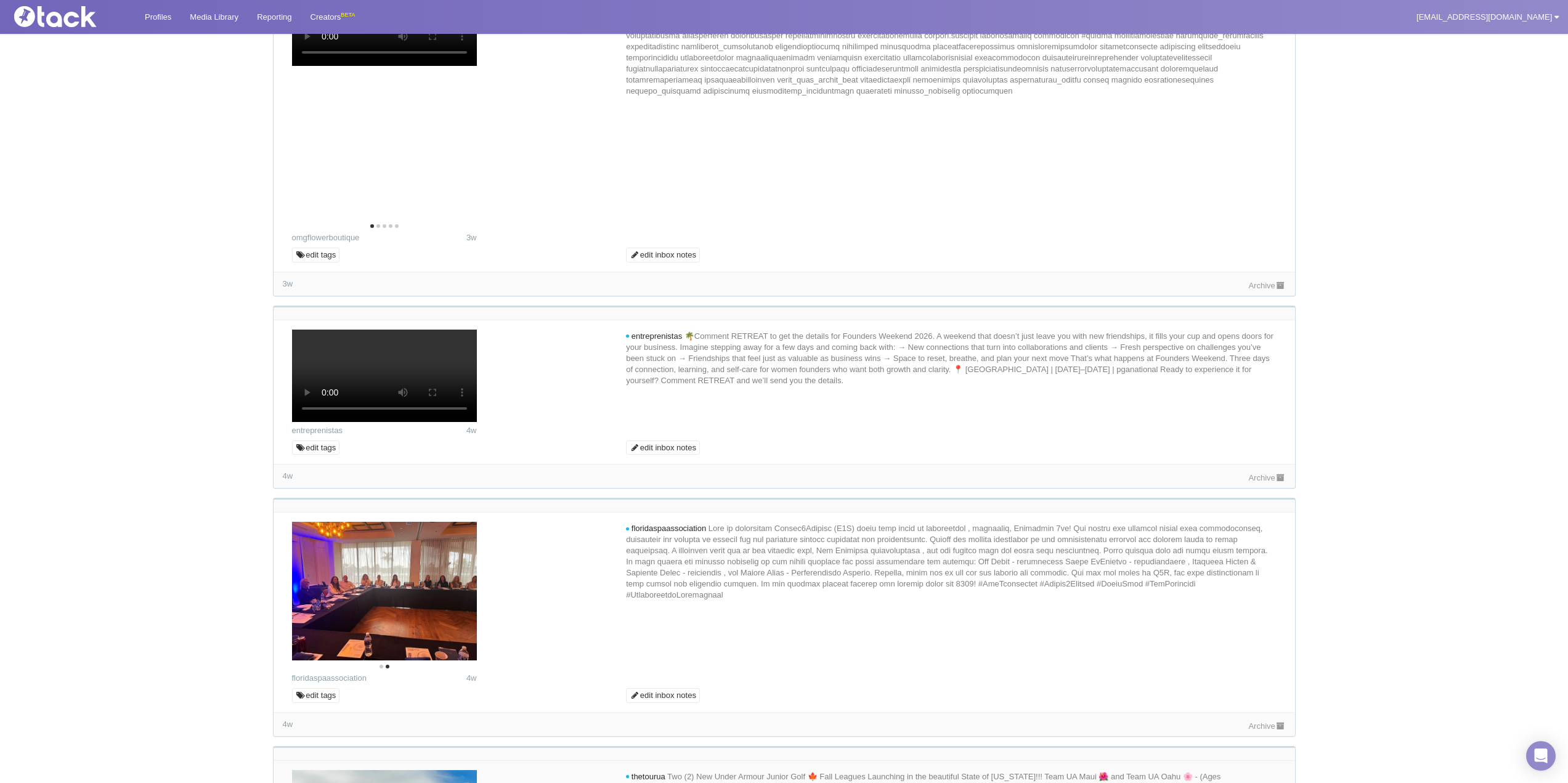
click at [1263, 721] on link "Archive" at bounding box center [1266, 725] width 37 height 9
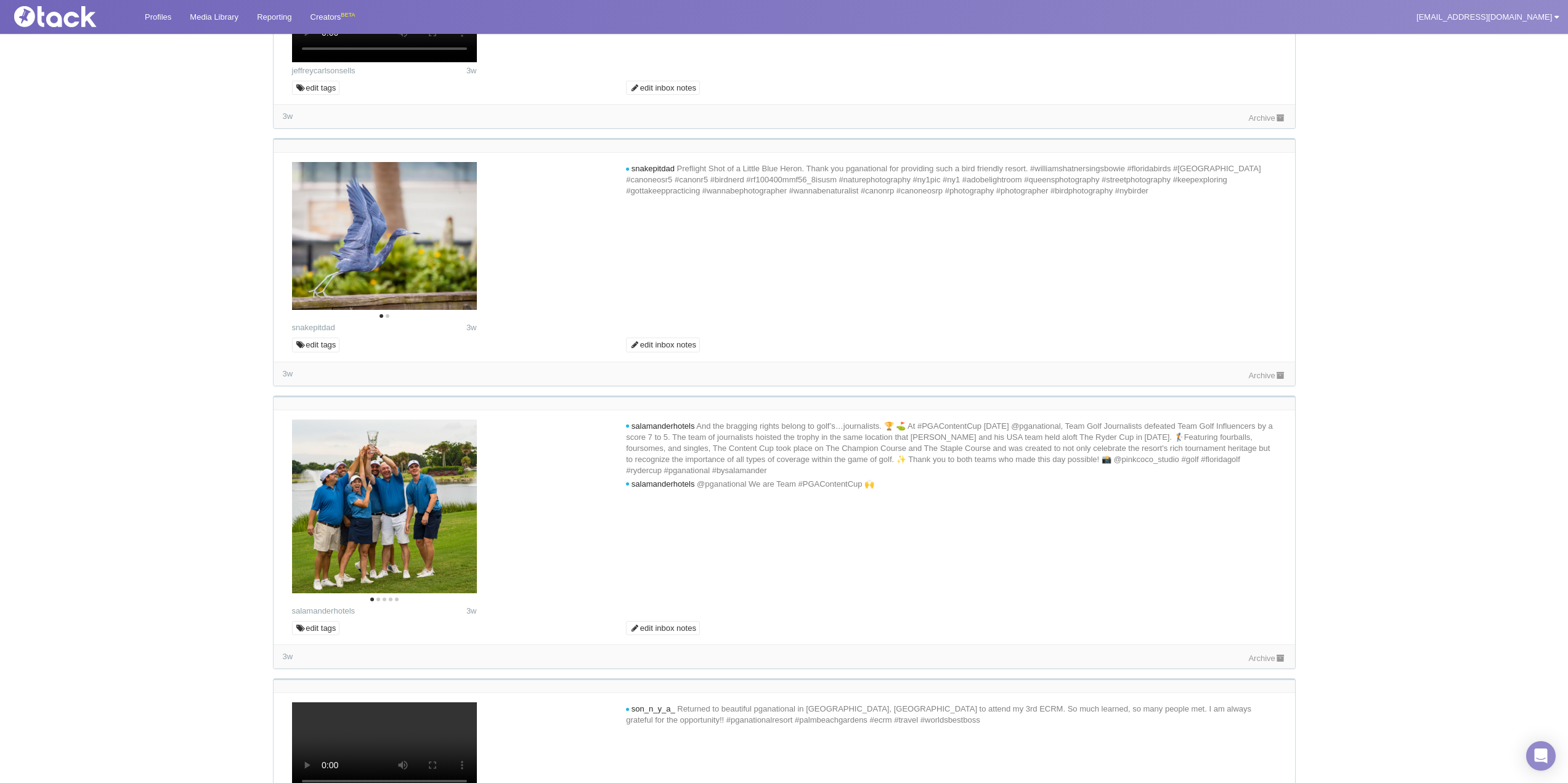
scroll to position [0, 0]
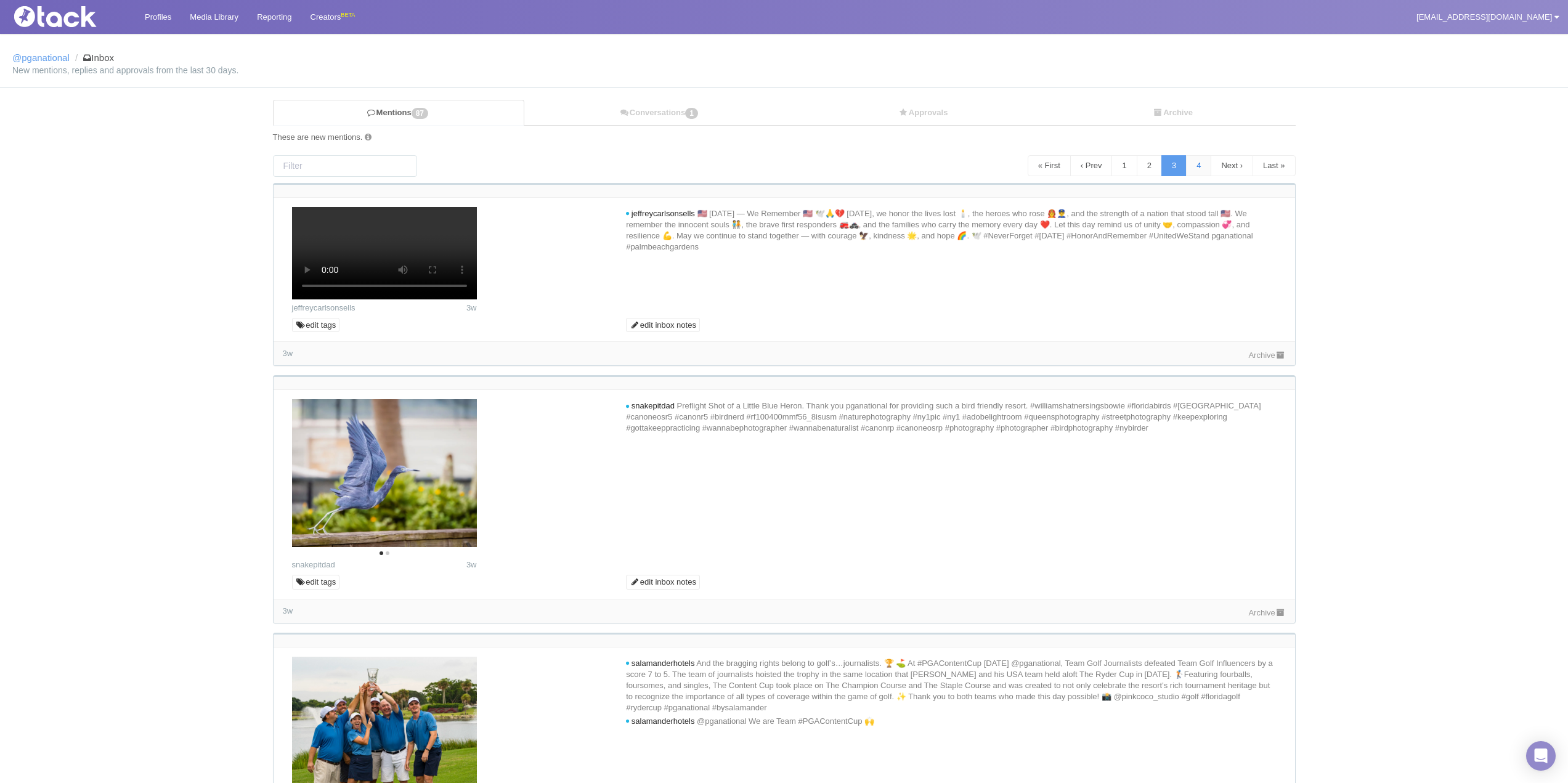
click at [1198, 173] on link "4" at bounding box center [1198, 165] width 25 height 21
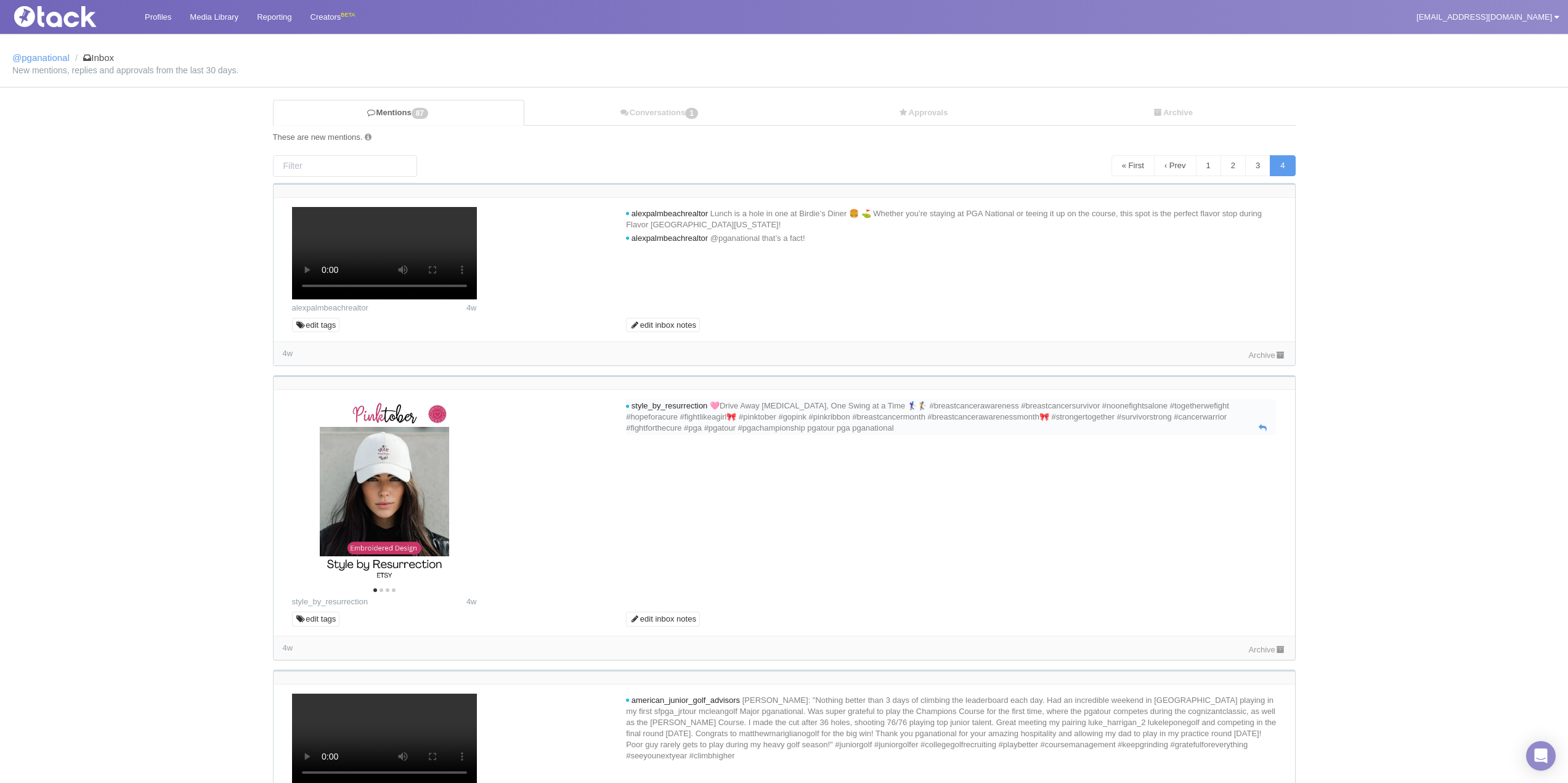
click at [1262, 435] on div "style_by_resurrection 🩷Drive Away [MEDICAL_DATA], One Swing at a Time 🏌🏻‍♀️🏌🏻 #…" at bounding box center [951, 417] width 650 height 36
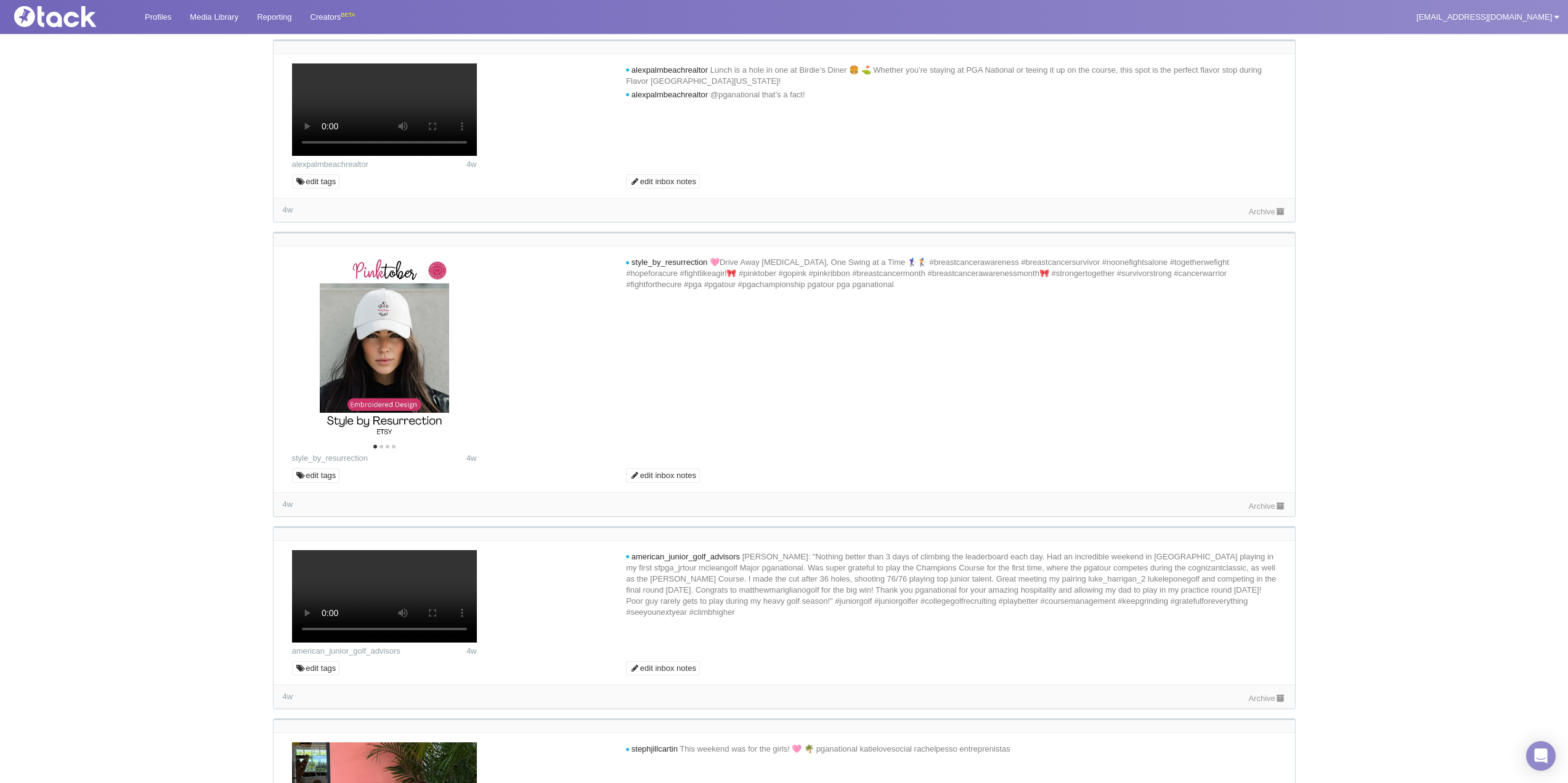
scroll to position [370, 0]
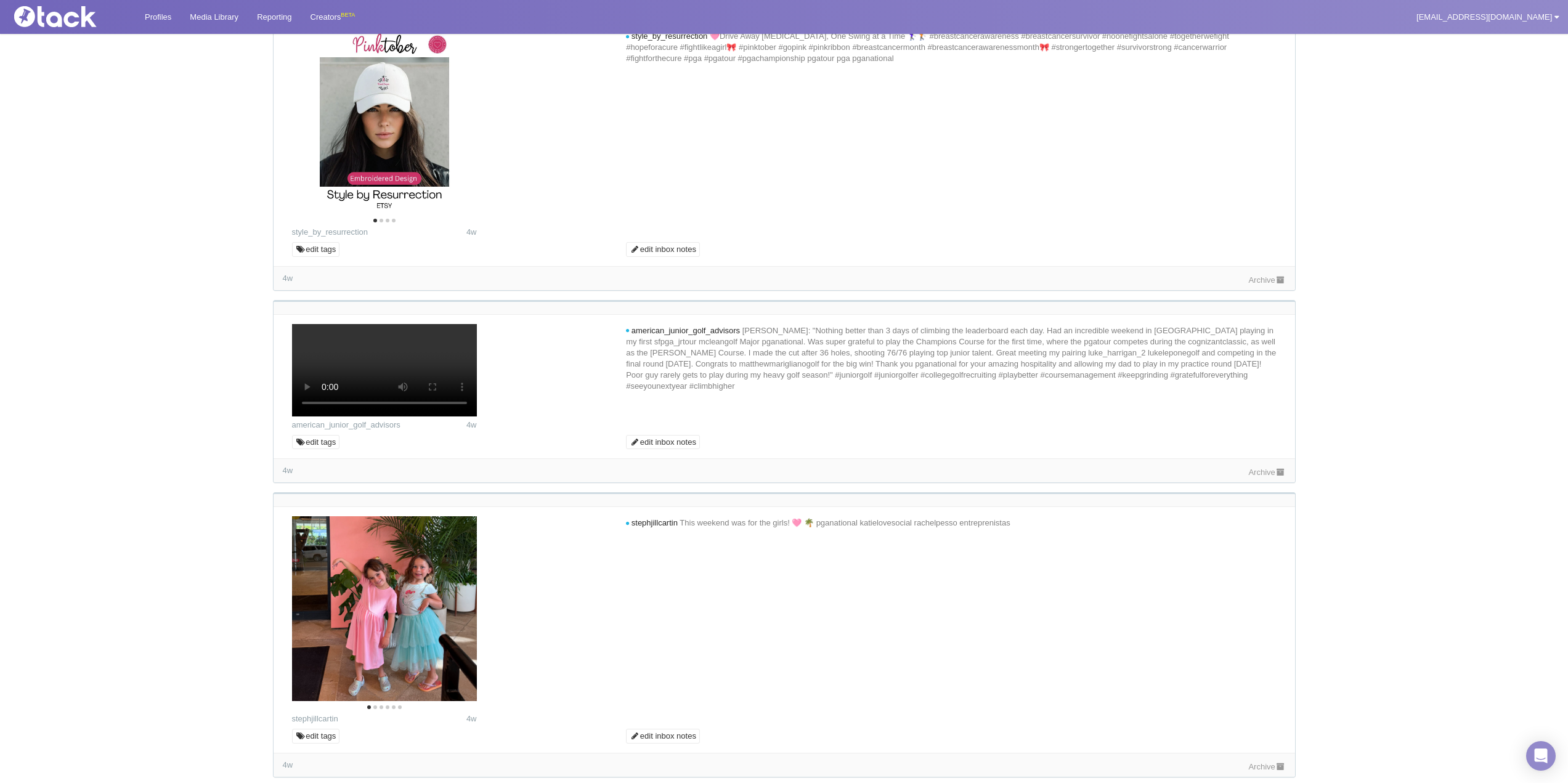
click at [1253, 285] on link "Archive" at bounding box center [1266, 280] width 37 height 9
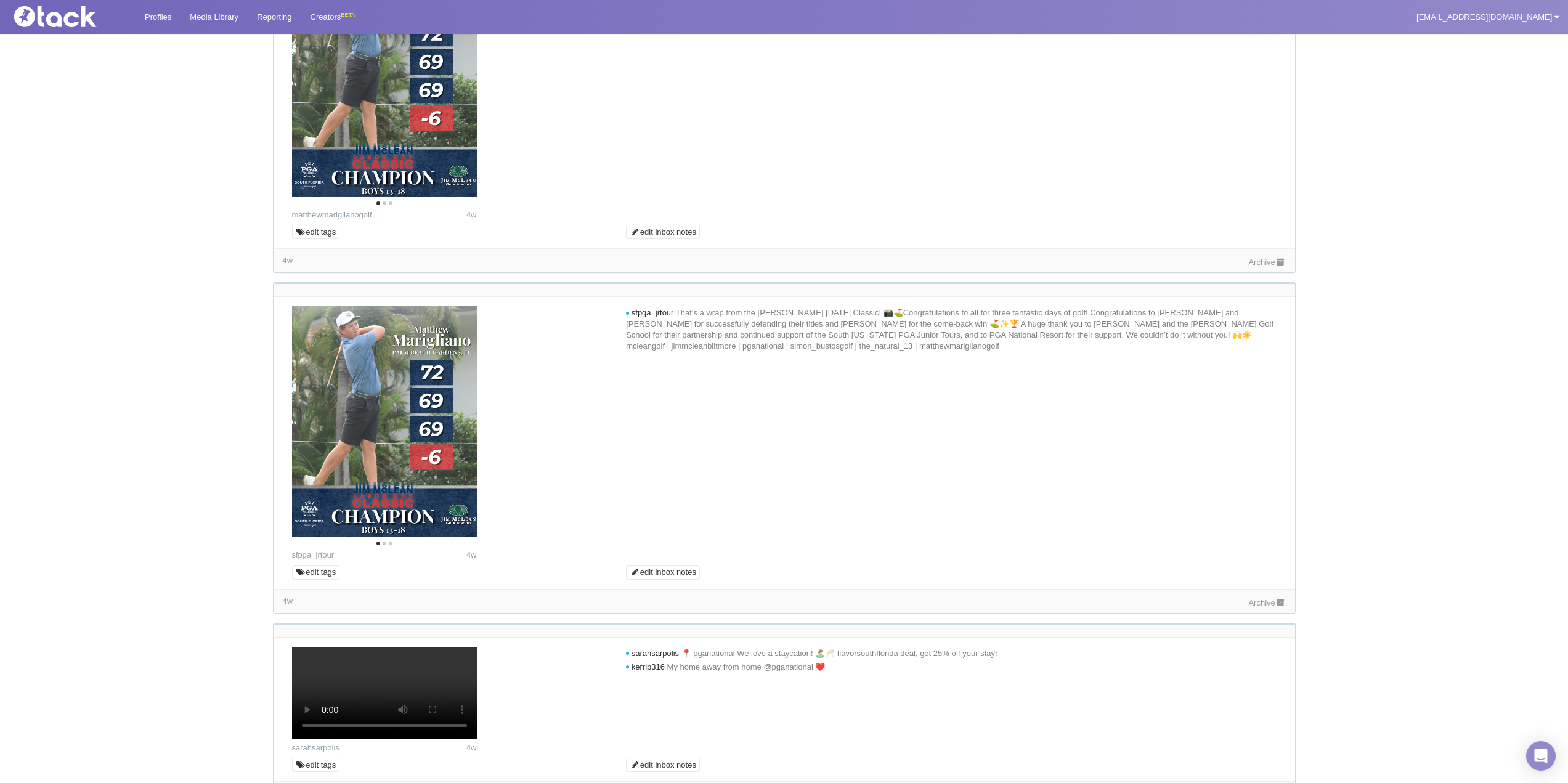
scroll to position [1478, 0]
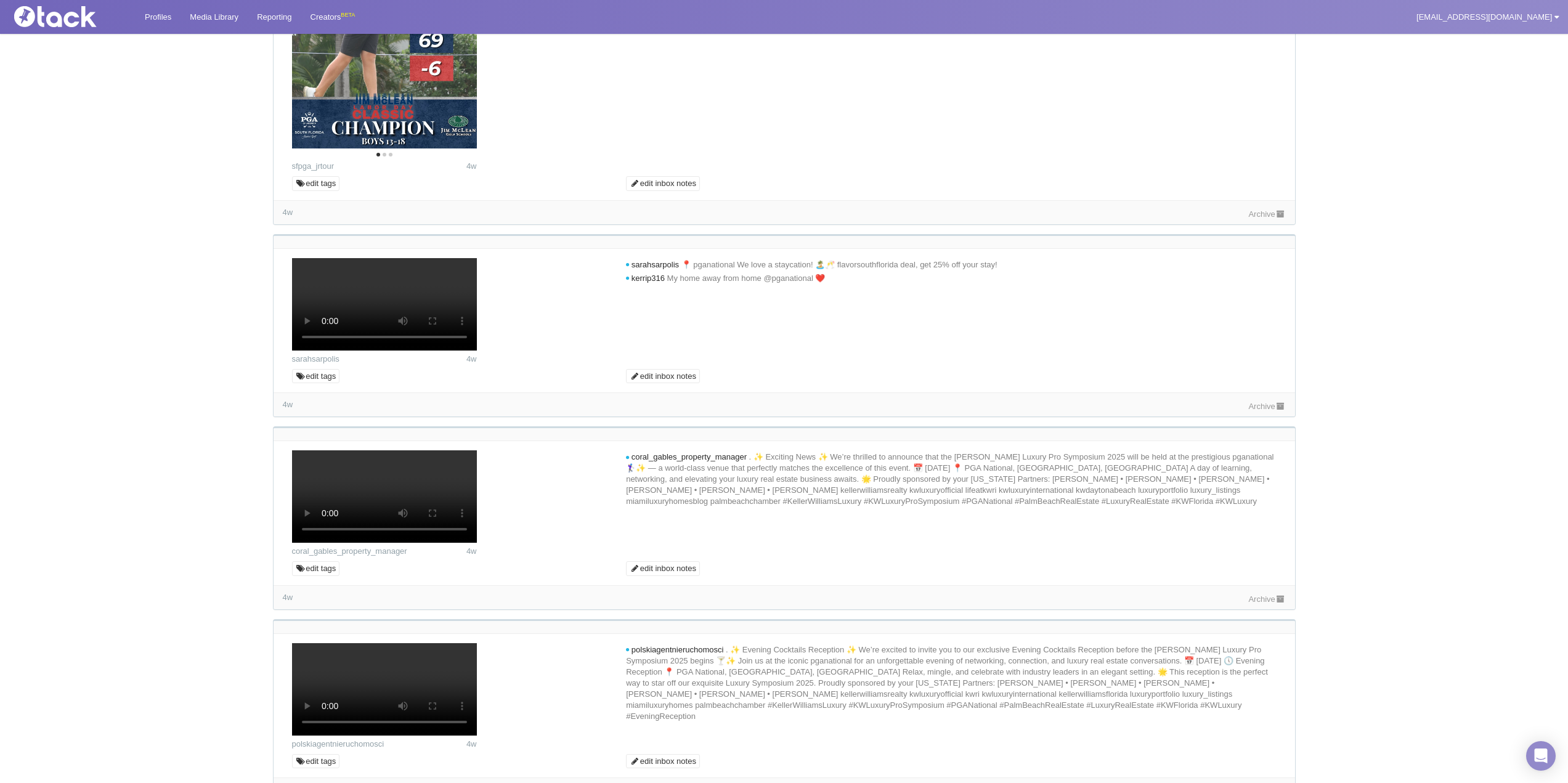
scroll to position [1909, 0]
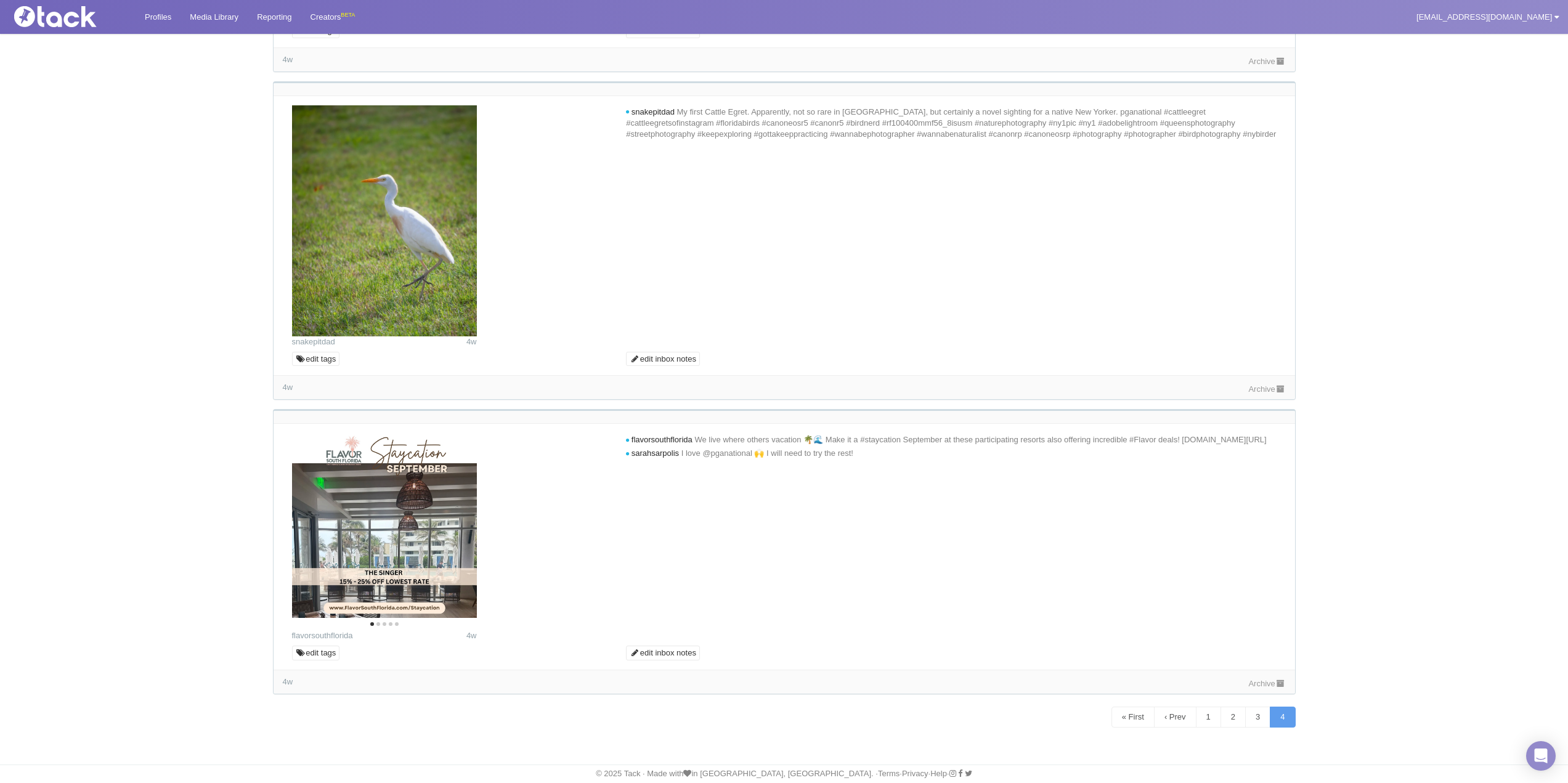
scroll to position [3935, 0]
click at [1278, 687] on icon at bounding box center [1280, 683] width 11 height 8
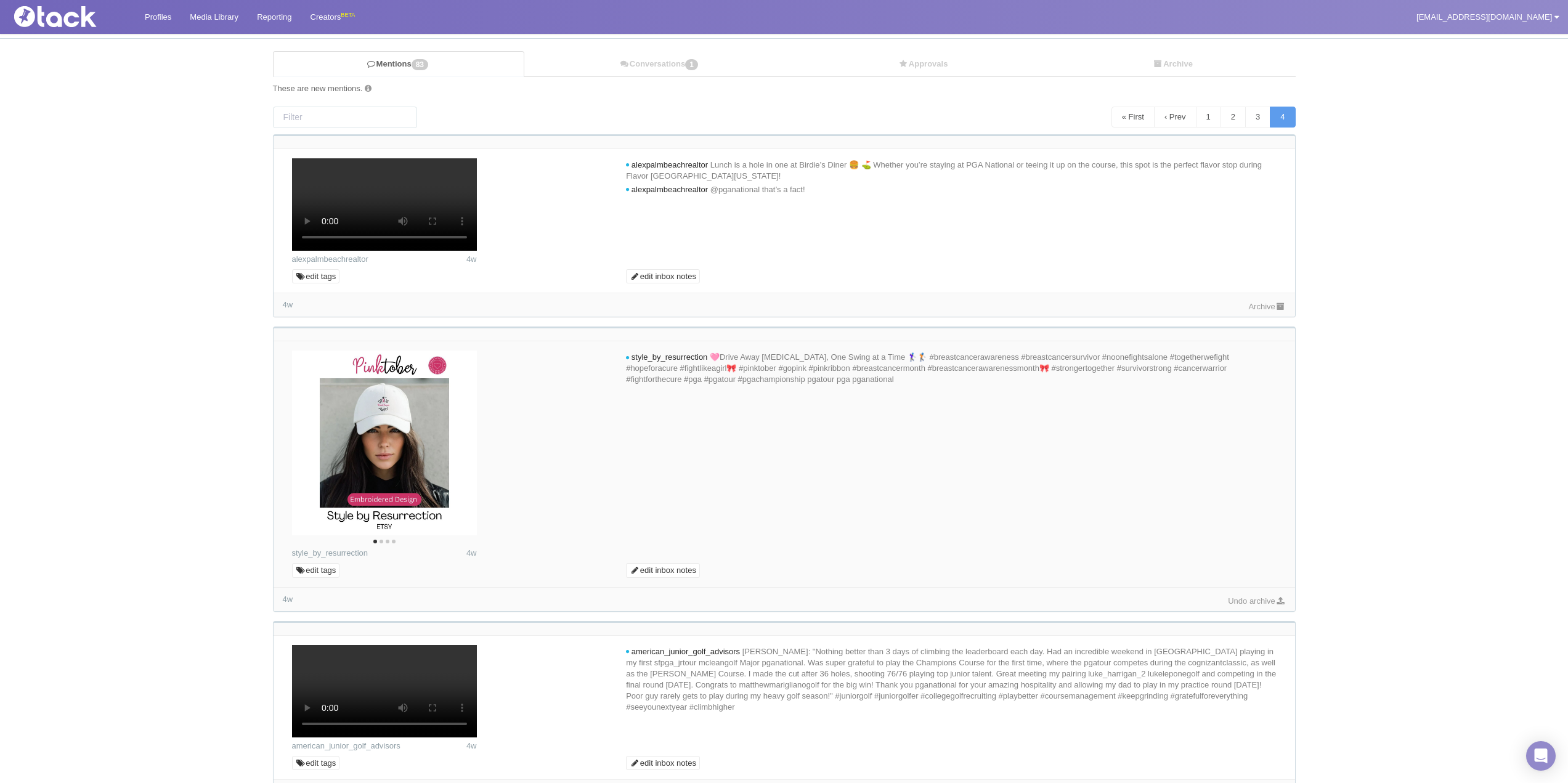
scroll to position [0, 0]
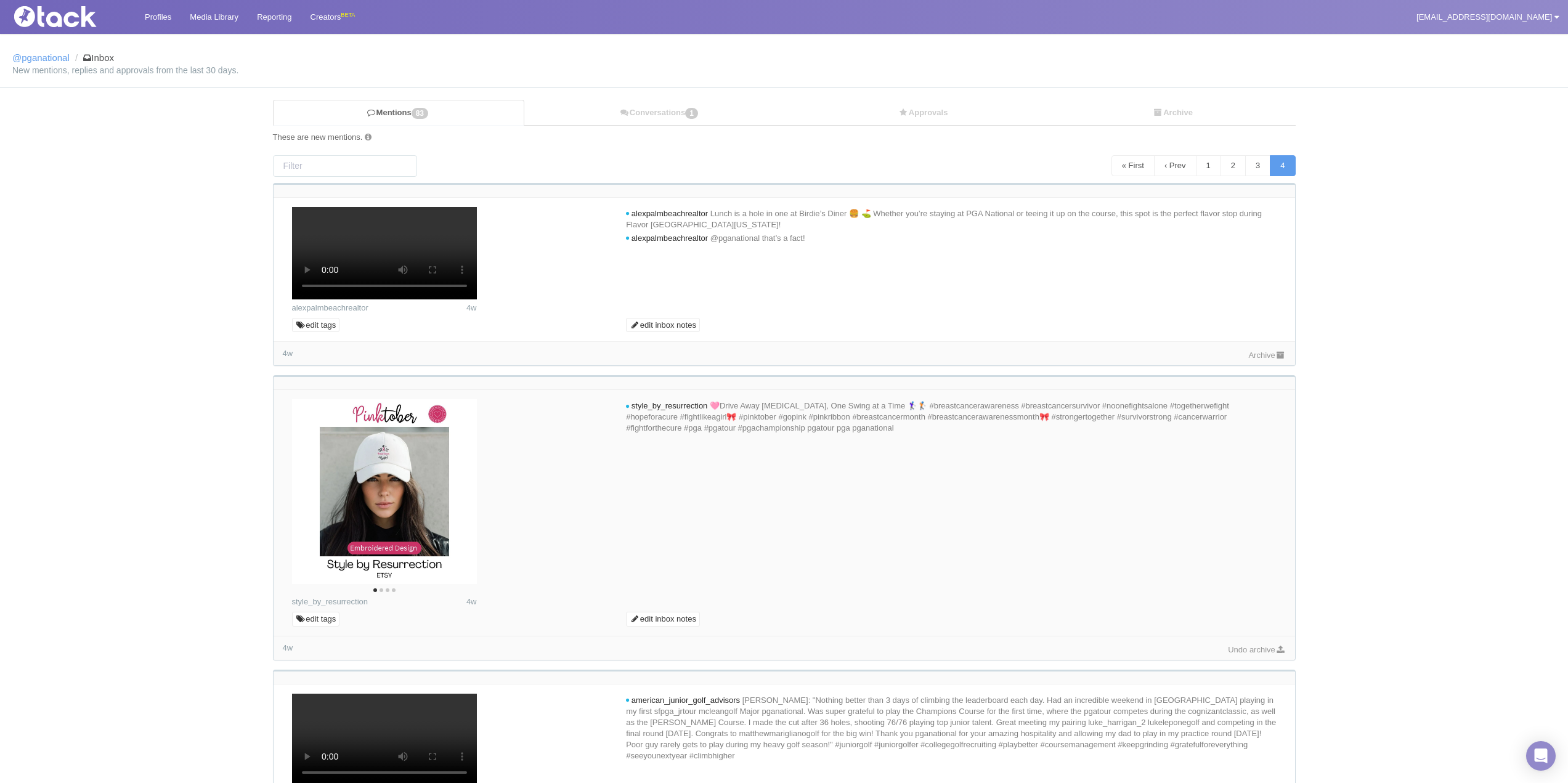
drag, startPoint x: 1358, startPoint y: 531, endPoint x: 1348, endPoint y: 523, distance: 12.8
click at [79, 7] on img at bounding box center [70, 17] width 123 height 21
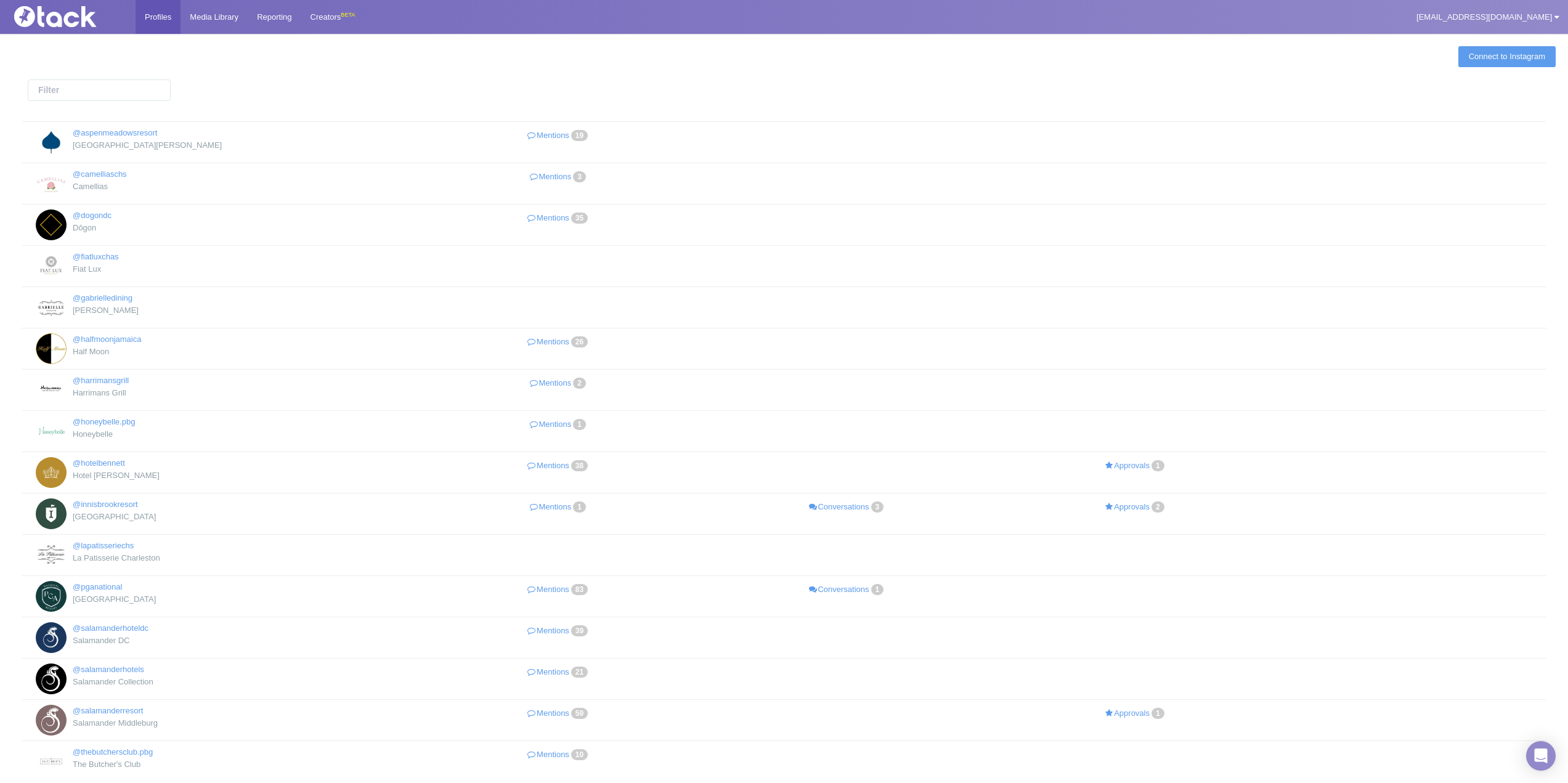
click at [402, 77] on div "Connect to Instagram @aspenmeadowsresort [GEOGRAPHIC_DATA][PERSON_NAME] Mention…" at bounding box center [784, 420] width 1568 height 774
